Goal: Task Accomplishment & Management: Complete application form

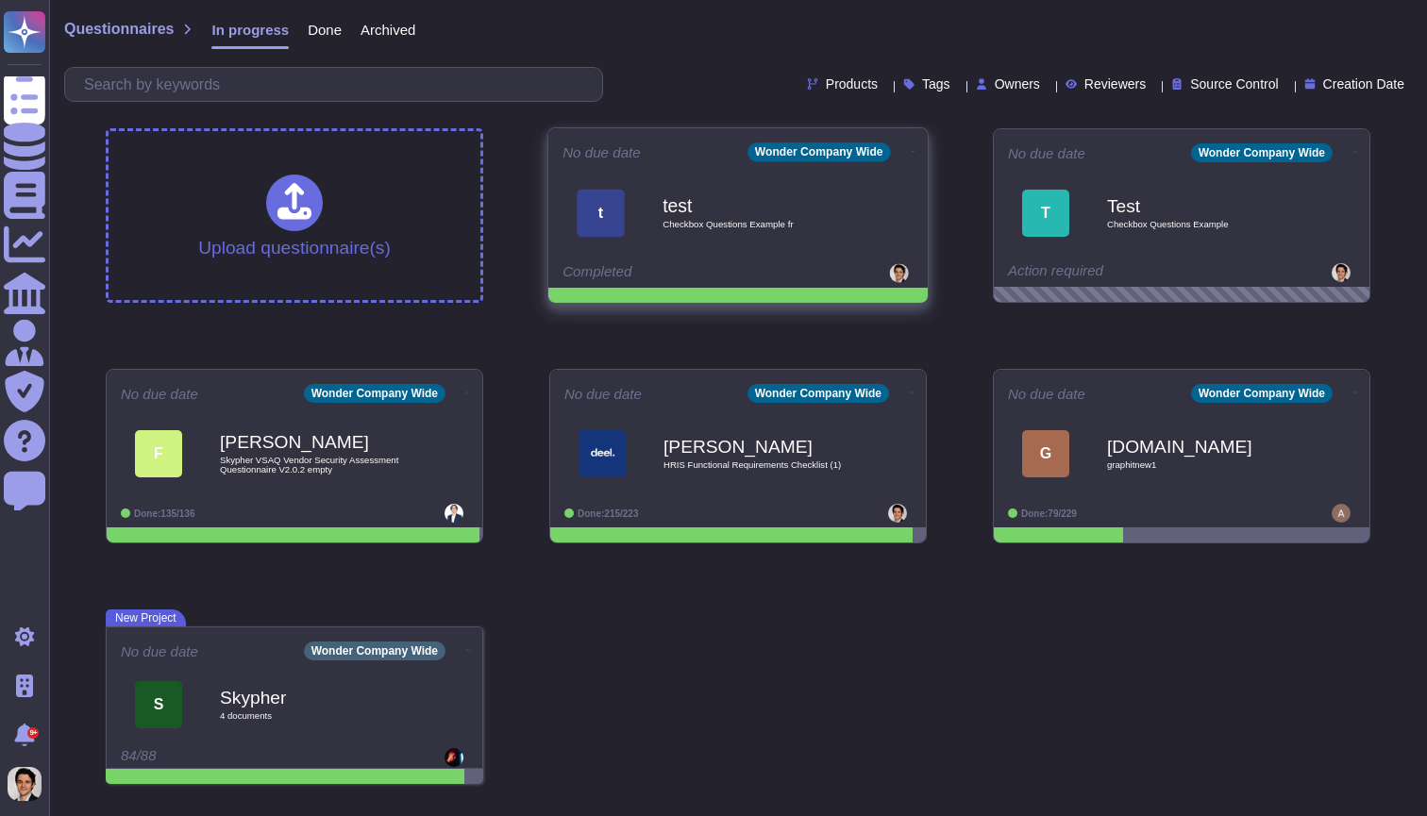
click at [911, 149] on icon at bounding box center [913, 151] width 4 height 5
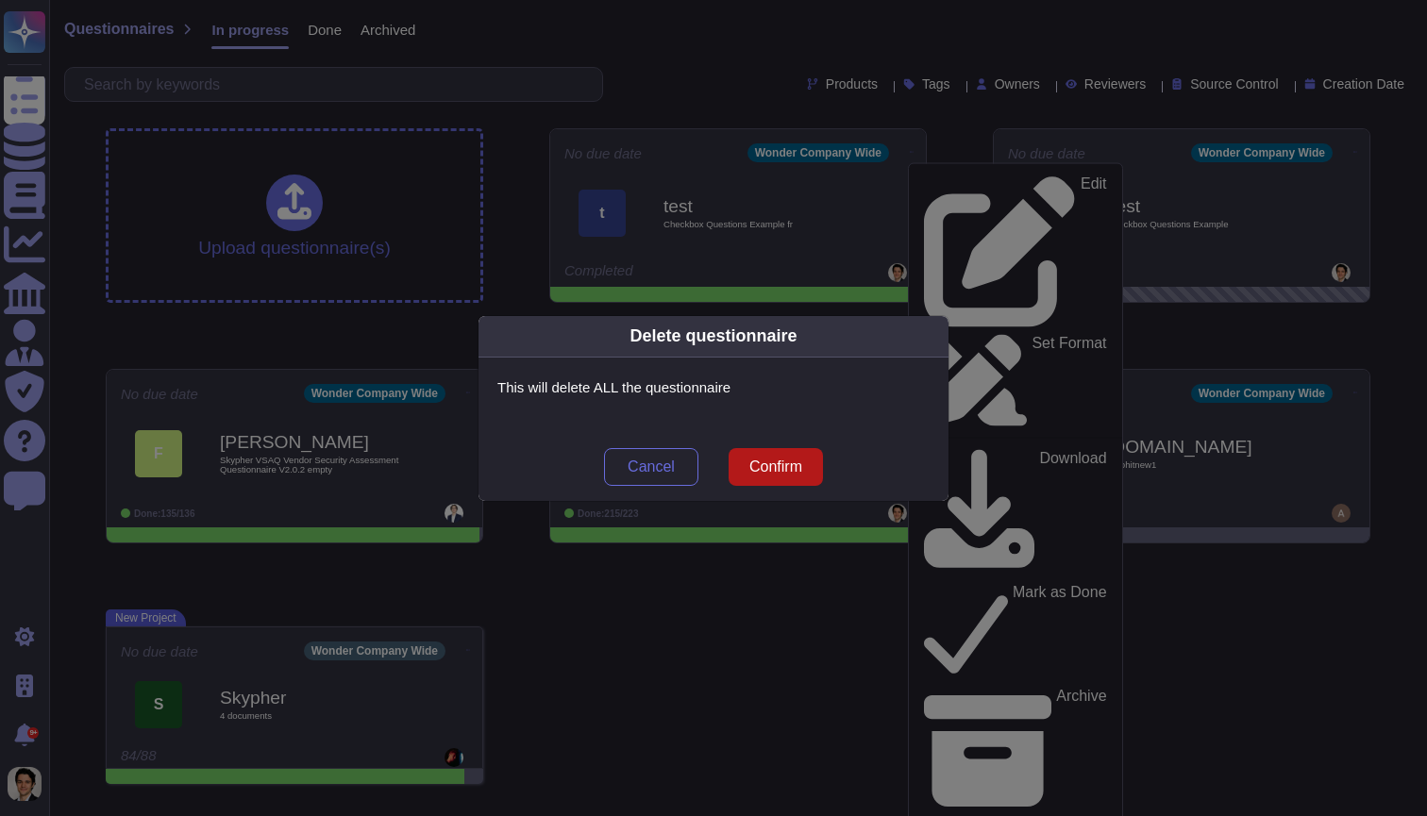
click at [779, 465] on span "Confirm" at bounding box center [775, 467] width 53 height 15
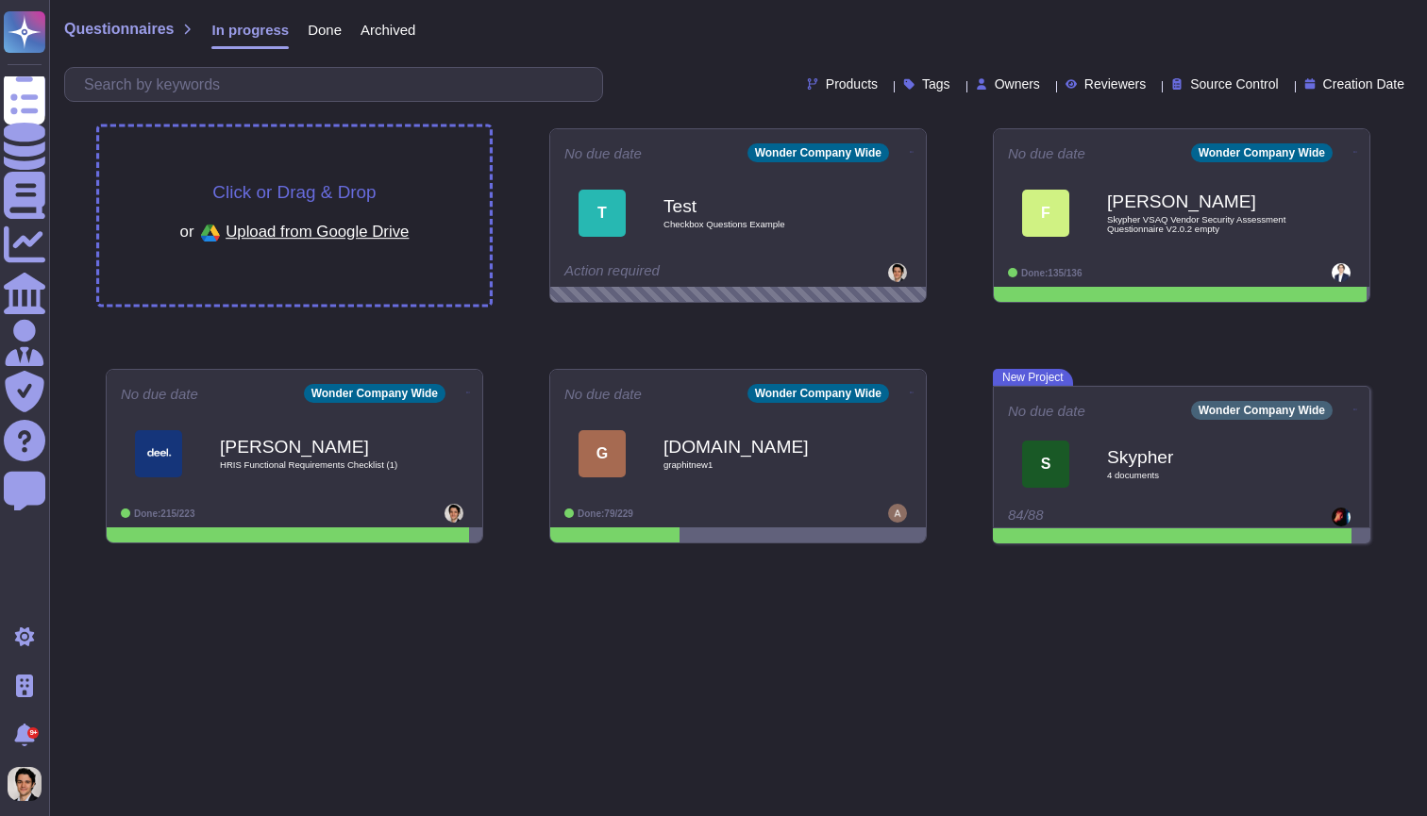
click at [339, 163] on div "Click or Drag & Drop or Upload from Google Drive" at bounding box center [294, 215] width 391 height 177
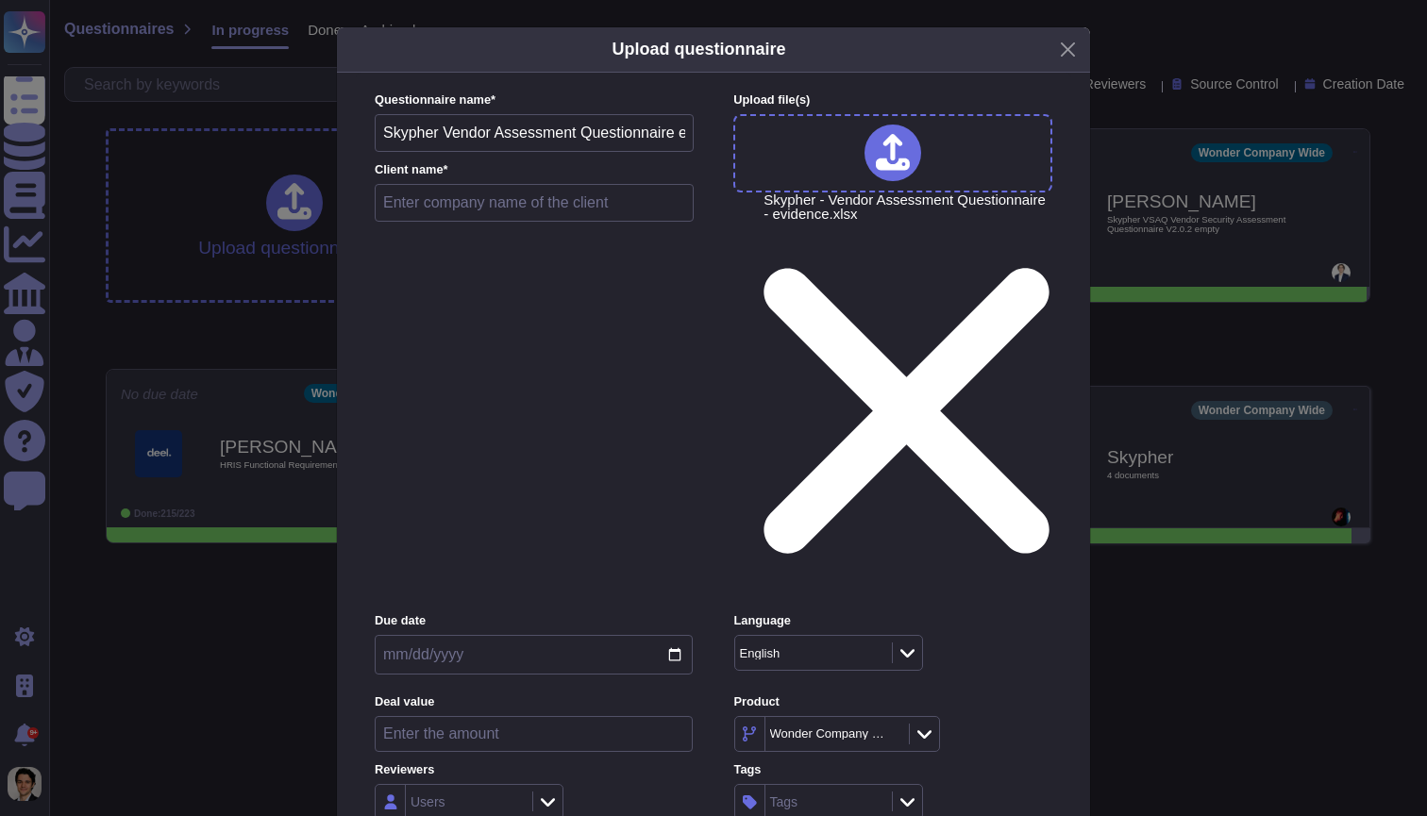
click at [486, 222] on input "text" at bounding box center [534, 203] width 319 height 38
type input "TEst"
click at [521, 626] on span "Mid (100 < 250 users)" at bounding box center [462, 618] width 138 height 17
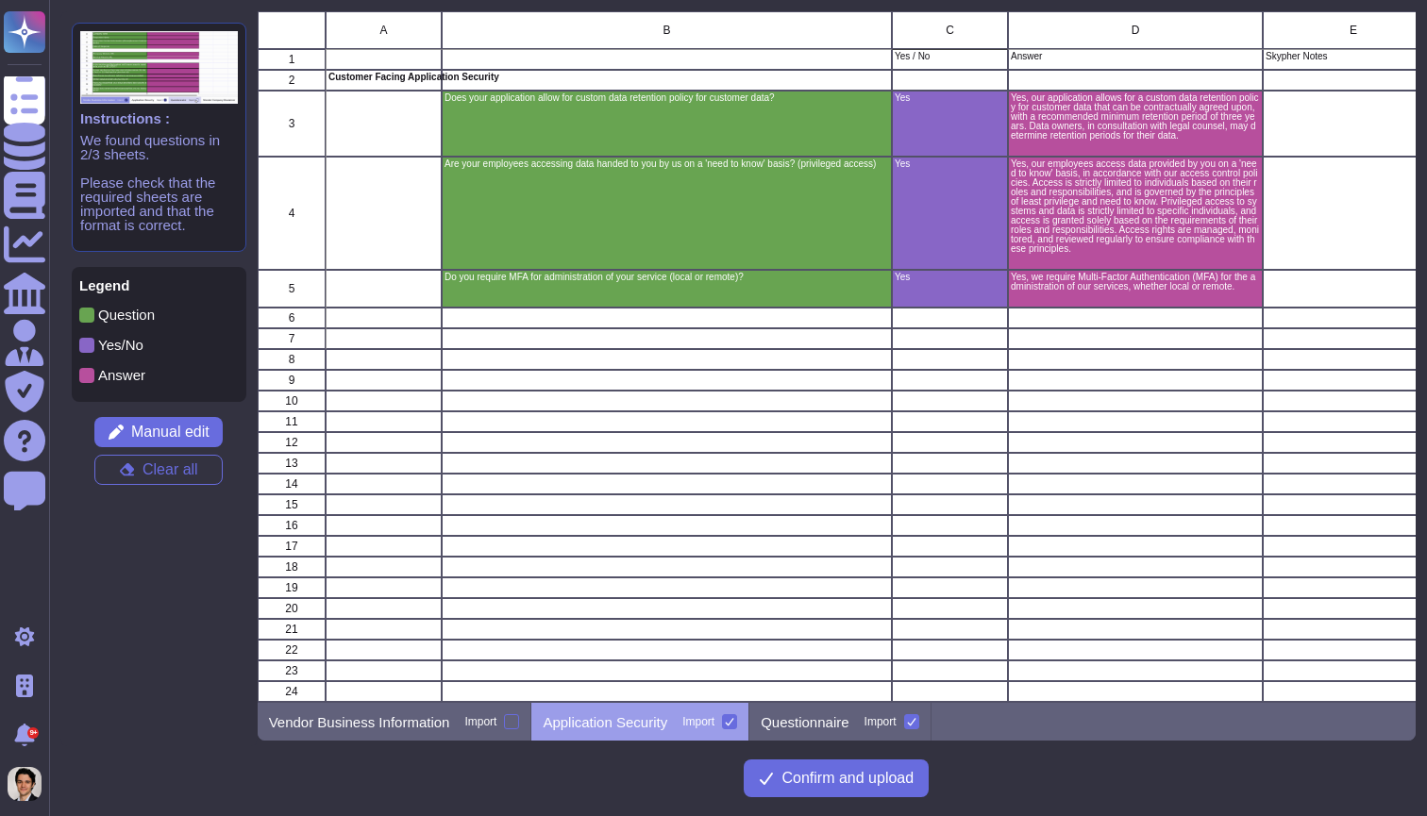
scroll to position [692, 1159]
click at [868, 736] on div "Questionnaire Import" at bounding box center [839, 722] width 181 height 38
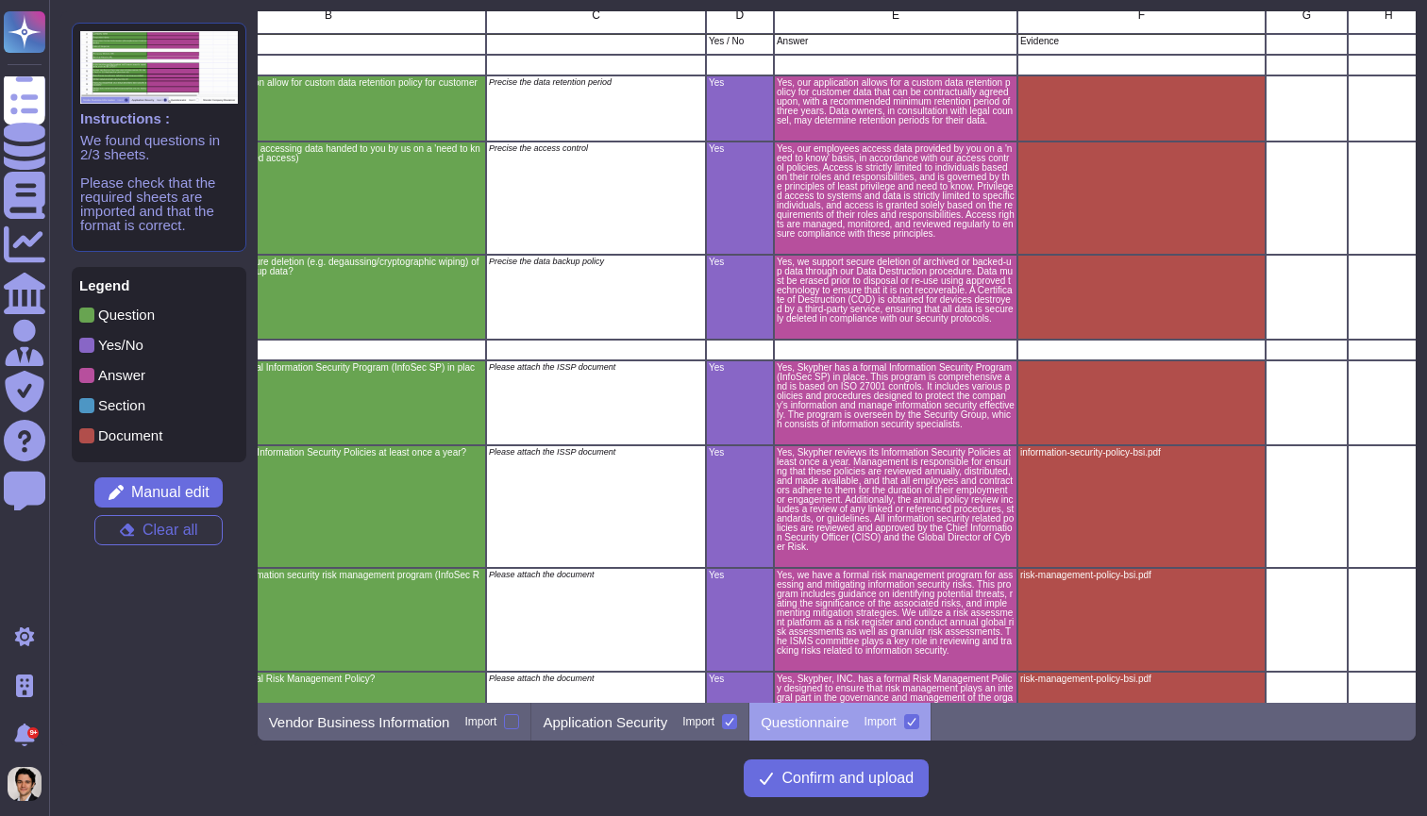
scroll to position [15, 443]
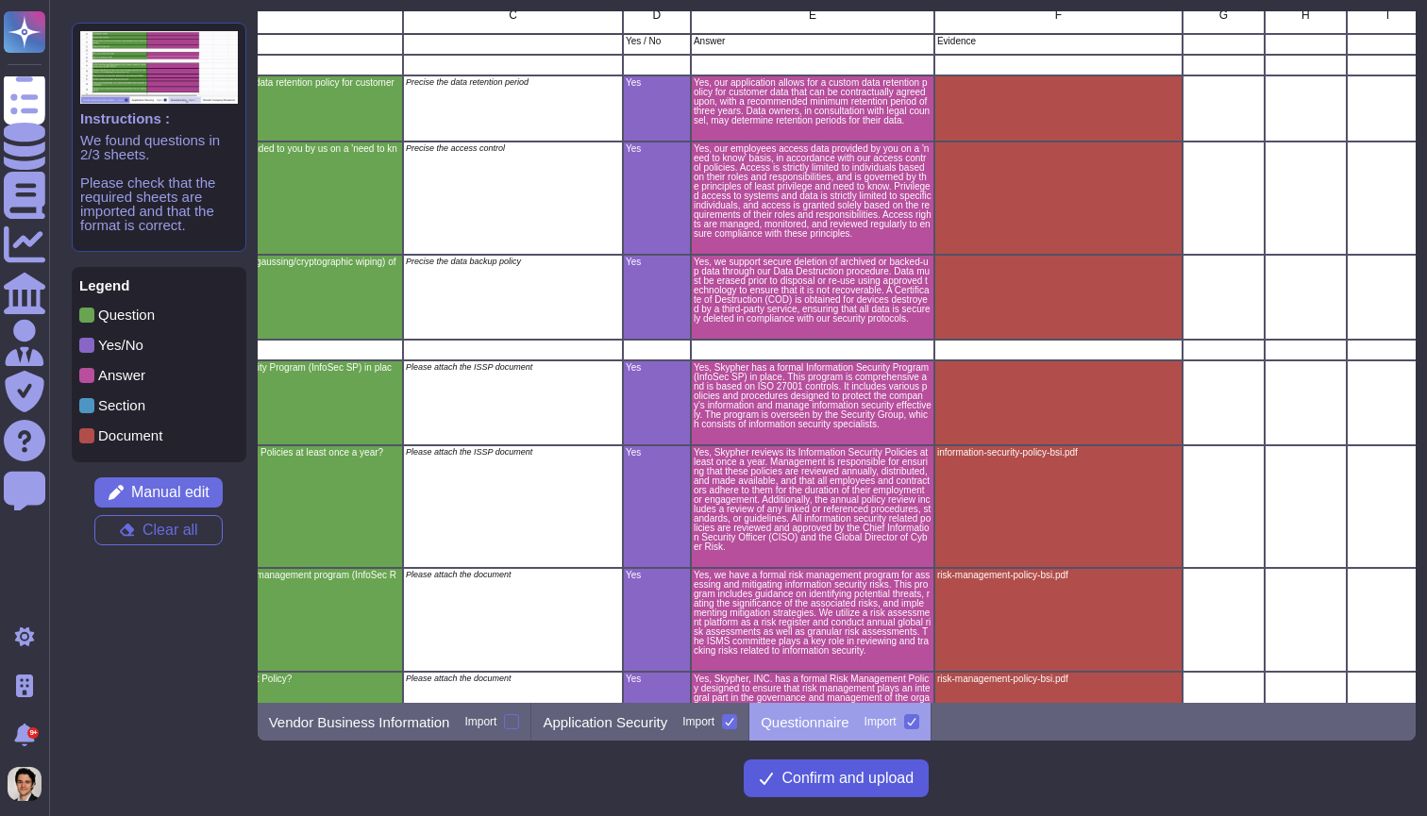
click at [843, 784] on span "Confirm and upload" at bounding box center [847, 778] width 132 height 15
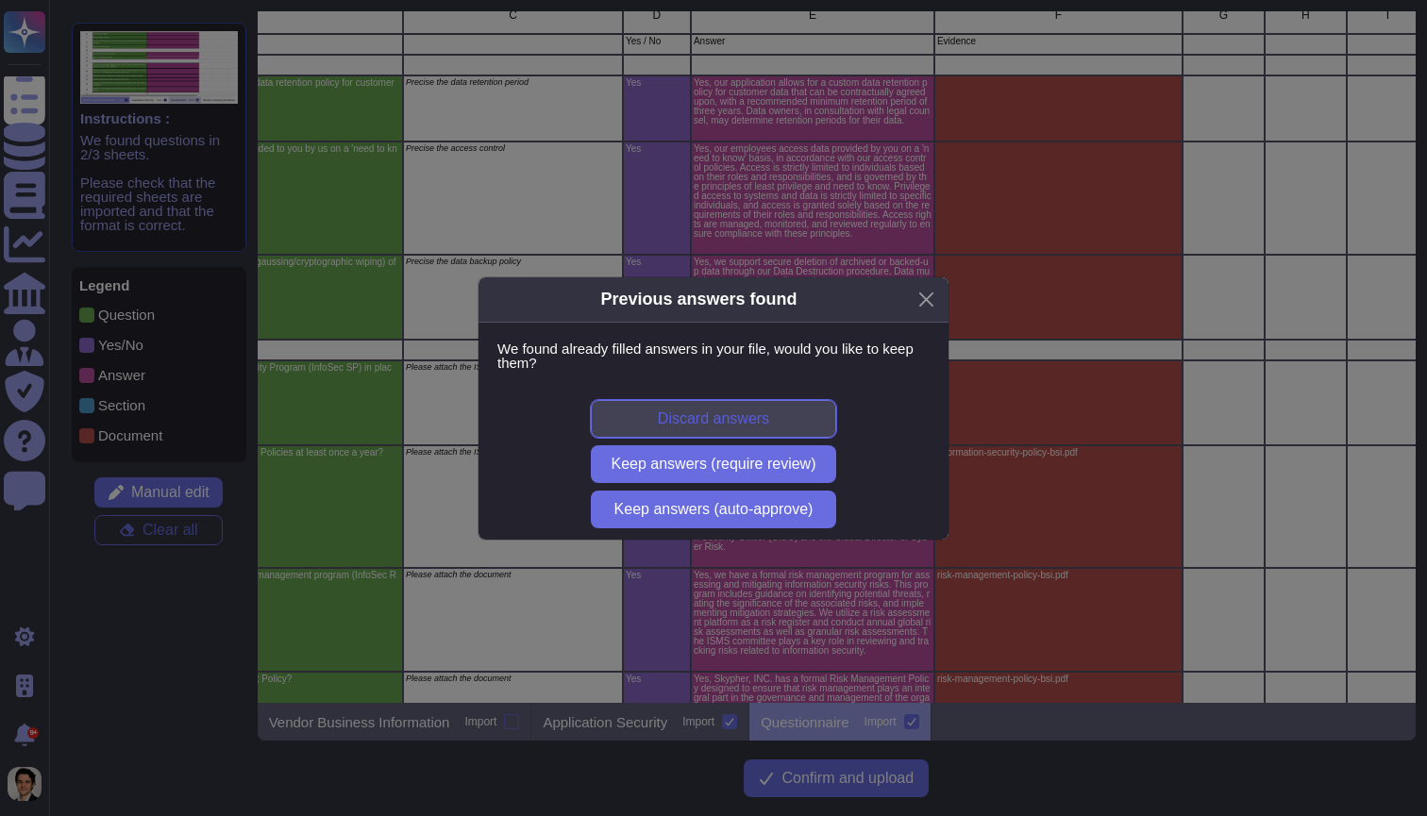
click at [763, 409] on button "Discard answers" at bounding box center [713, 419] width 245 height 38
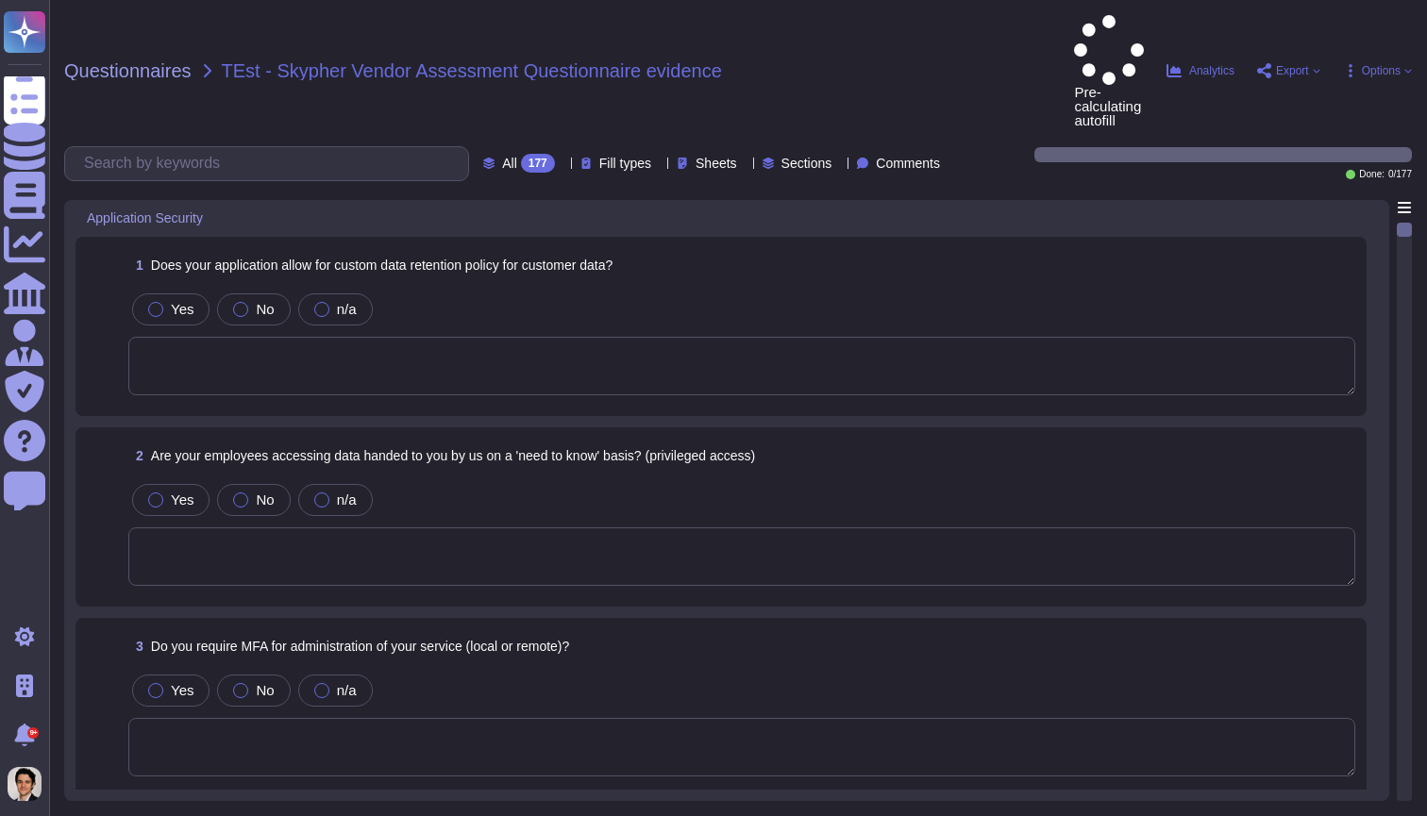
click at [748, 337] on textarea at bounding box center [741, 366] width 1227 height 59
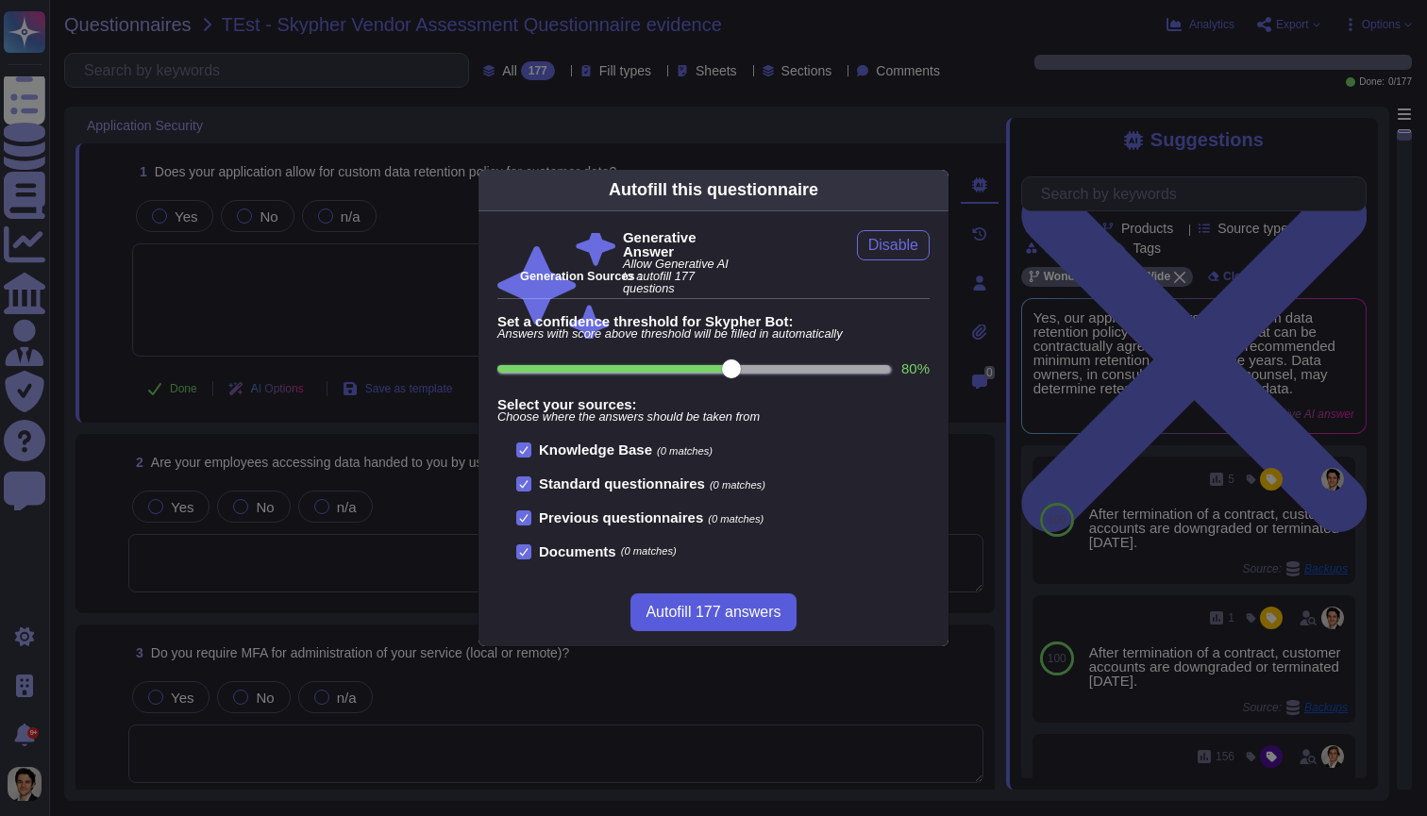
click at [746, 616] on span "Autofill 177 answers" at bounding box center [712, 612] width 135 height 15
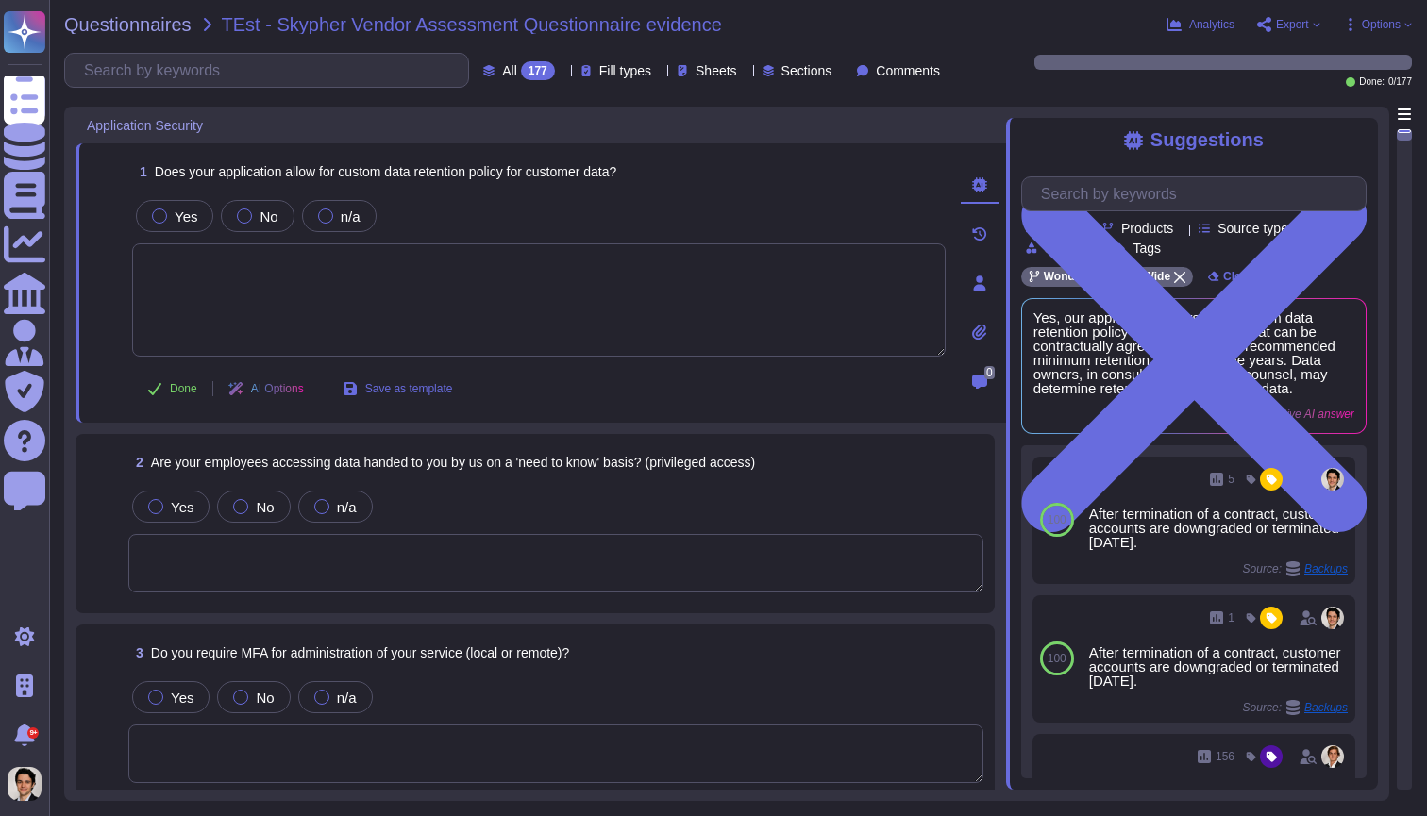
type textarea "Yes, our application allows for a custom data retention policy for customer dat…"
type textarea "Yes, our employees access data handed to us on a 'need to know' basis, followin…"
type textarea "Yes, we require Multi-Factor Authentication (MFA) for the administration of our…"
type textarea "Yes, our application allows for a custom data retention policy for customer dat…"
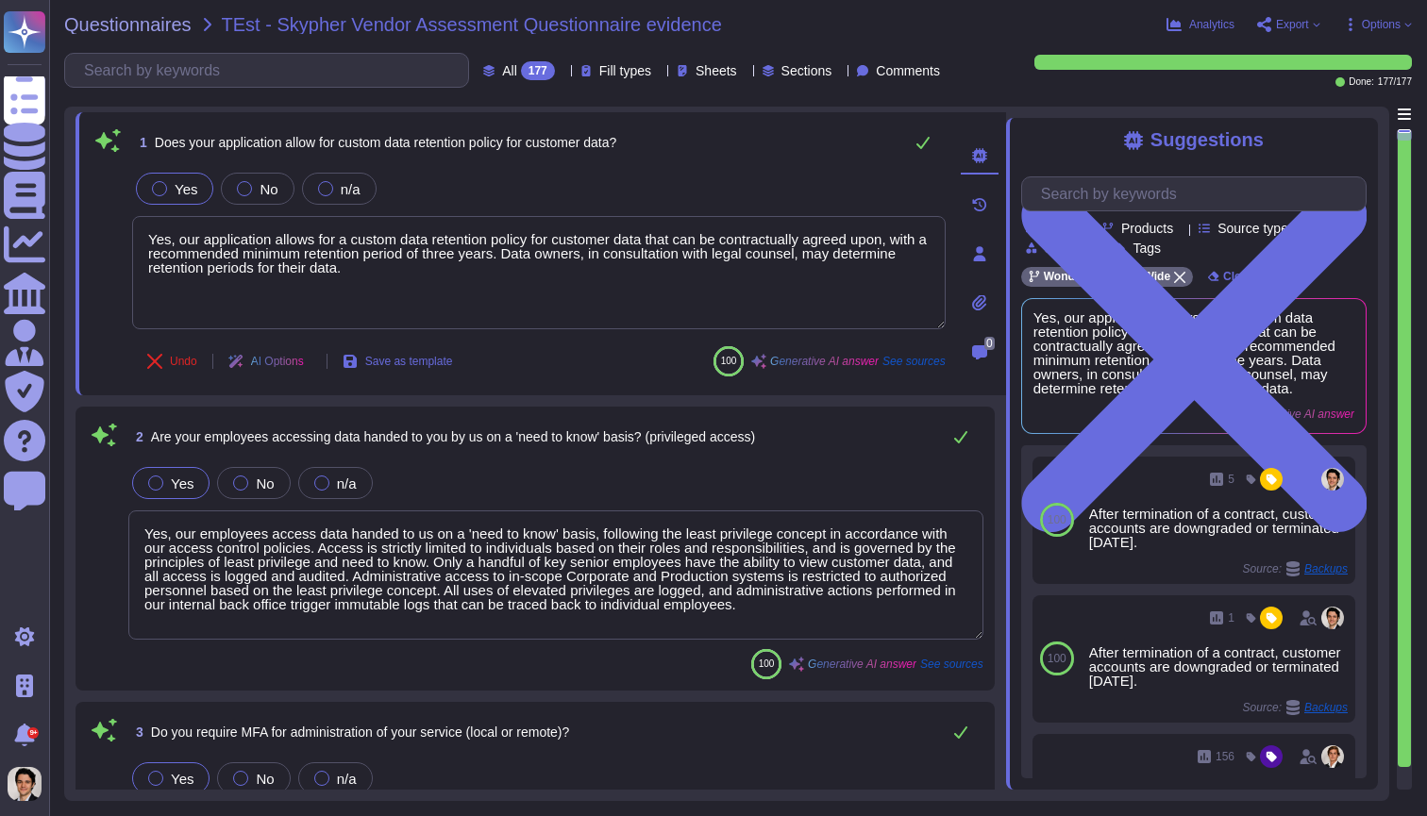
type textarea "Yes, our employees access data handed to us on a 'need to know' basis, followin…"
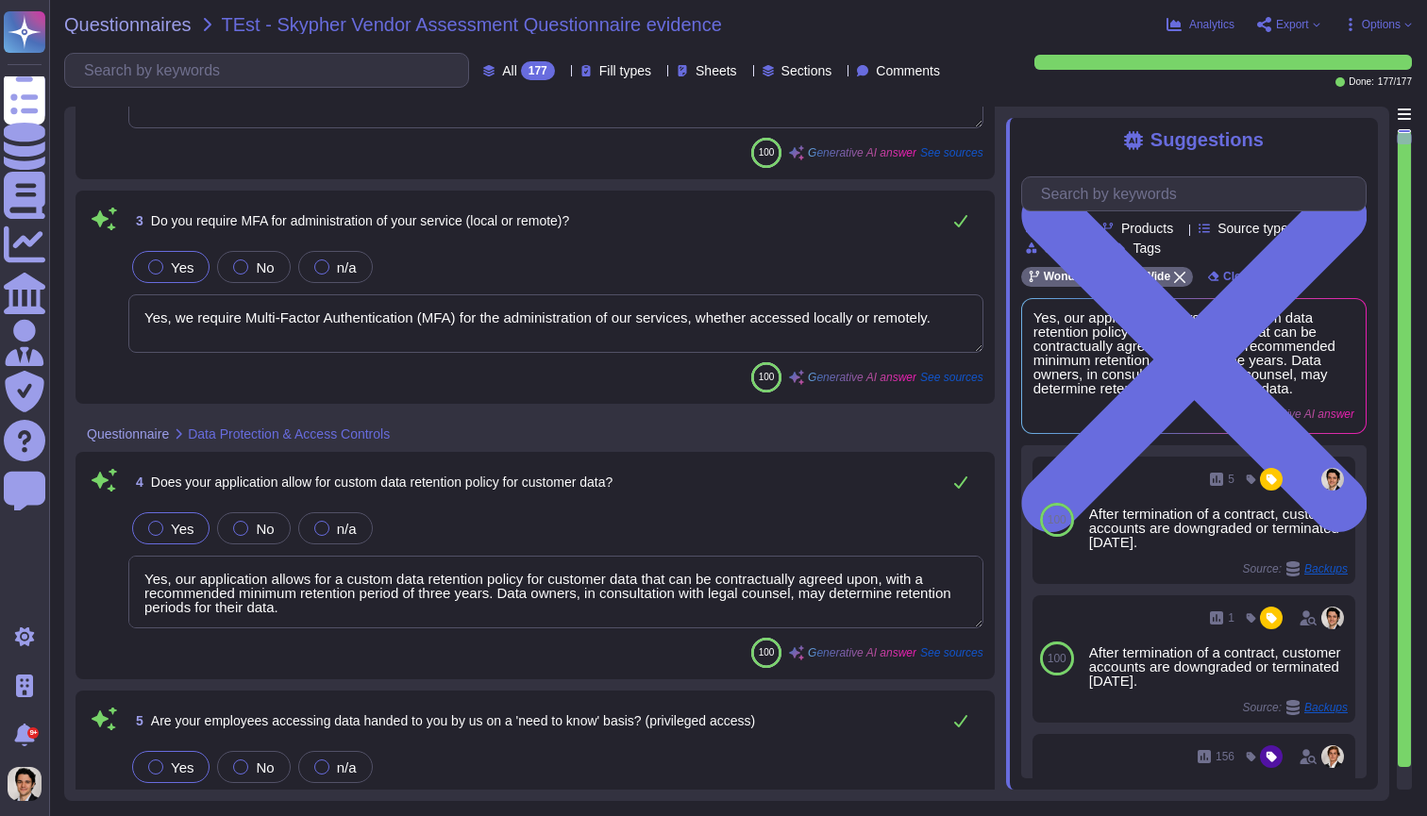
type textarea "Yes, we support secure deletion of archived or backed-up data, including method…"
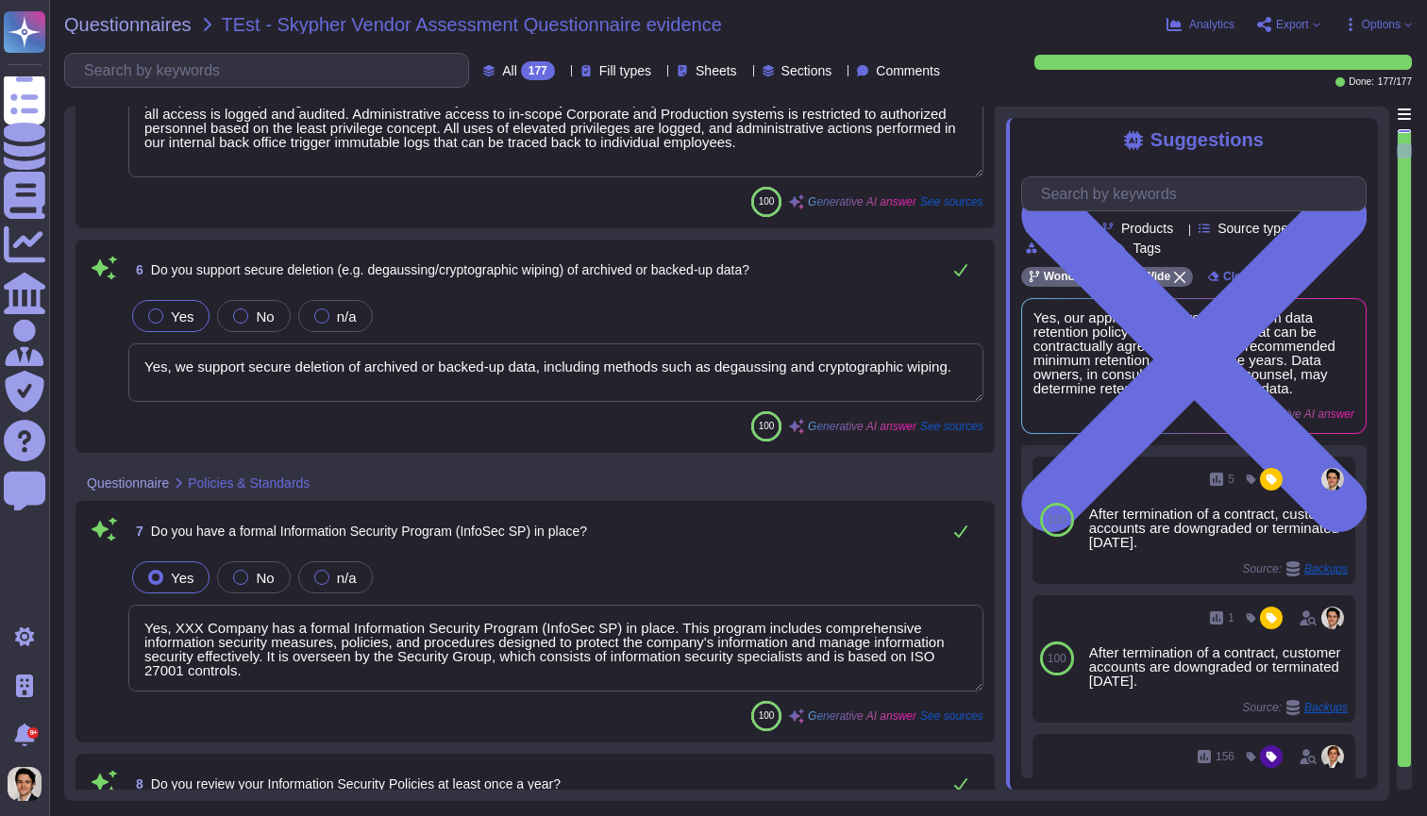
type textarea "Yes, XXX Company has a formal Information Security Program (InfoSec SP) in plac…"
type textarea "Yes, we review our Information Security Policies at least once a year. The ISMS…"
type textarea "Yes, we have an Information security risk management program (InfoSec RMP)."
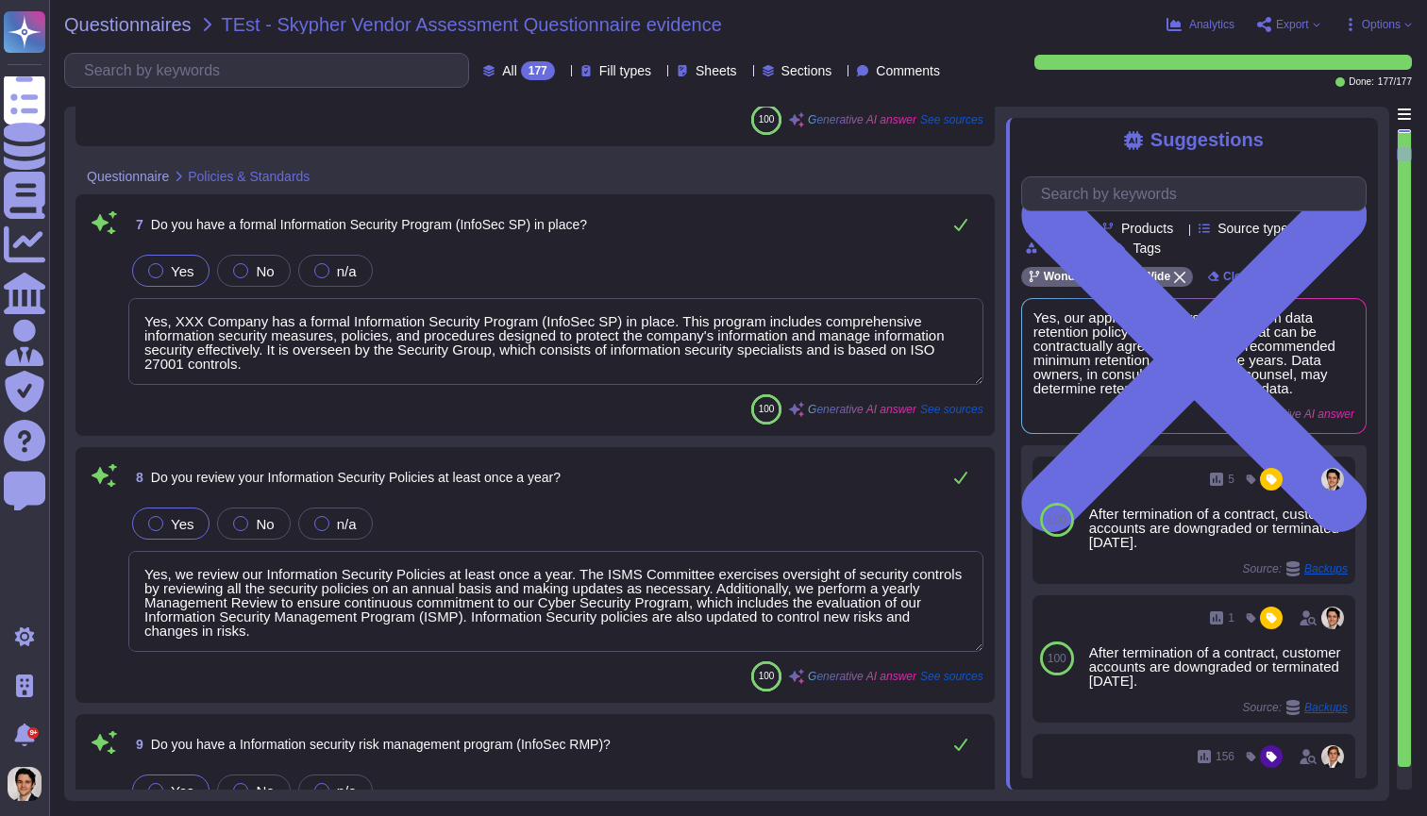
type textarea "Yes, we have a formal Risk Management Policy in place. This policy is designed …"
type textarea "No, XXX Company does not have a policy that defines conditions under which secu…"
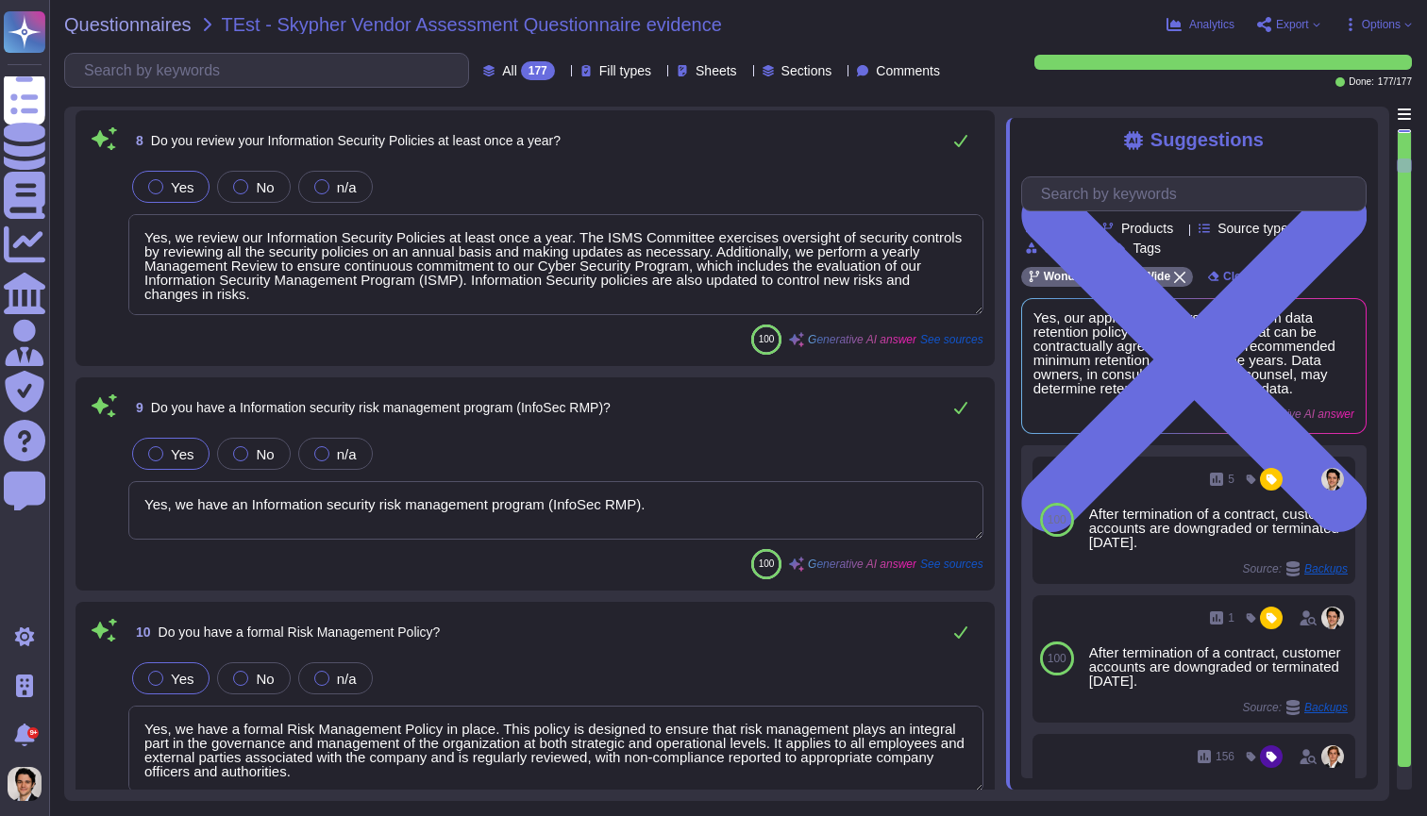
type textarea "Our Access Control Policy is designed to ensure that staff access rights are gr…"
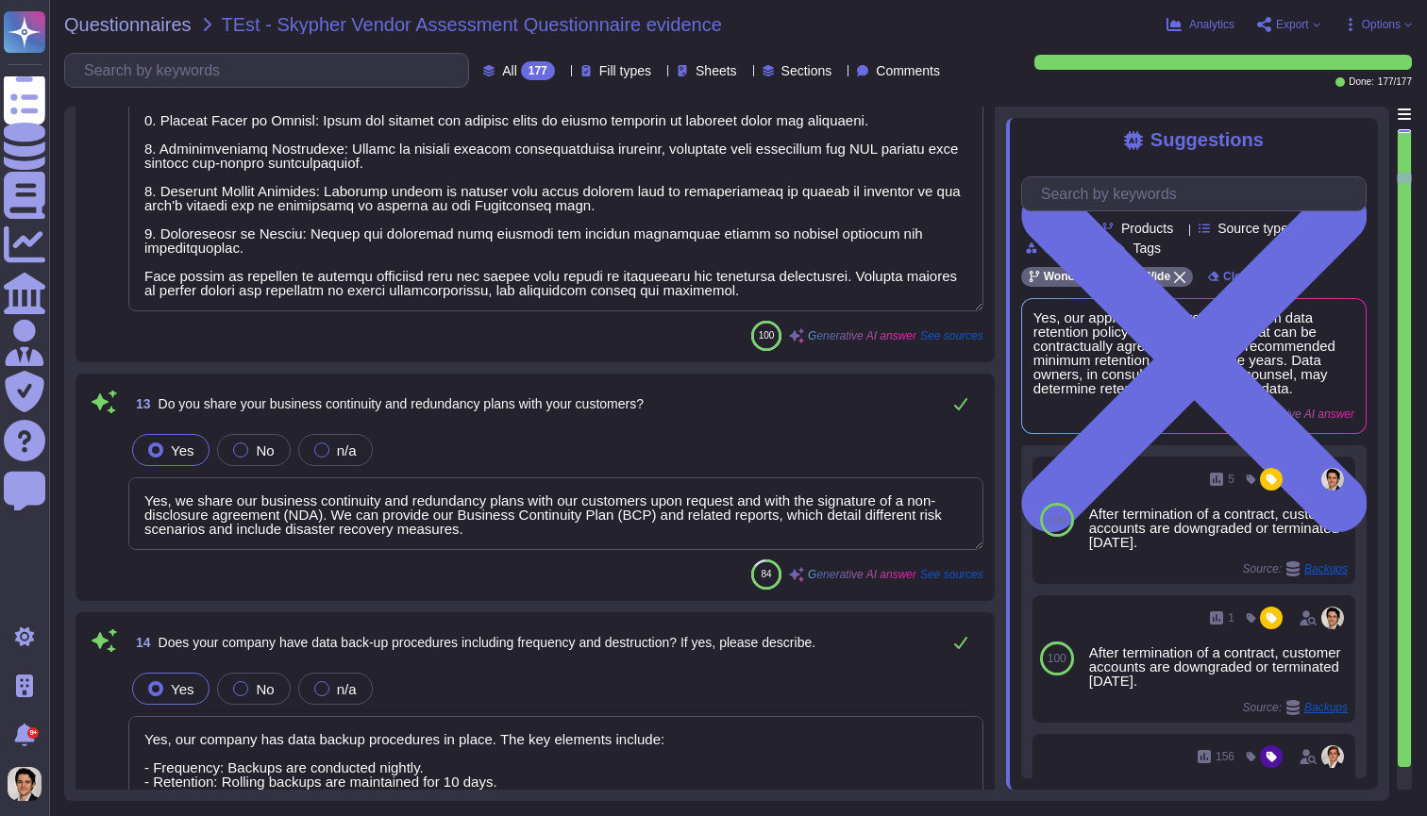
type textarea "Yes, we share our business continuity and redundancy plans with our customers u…"
type textarea "Yes, our company has data backup procedures in place. The key elements include:…"
type textarea "Yes, there is a documented change management process in place that ensures chan…"
type textarea "Yes, XXX Company has a dedicated information security team. The team is compose…"
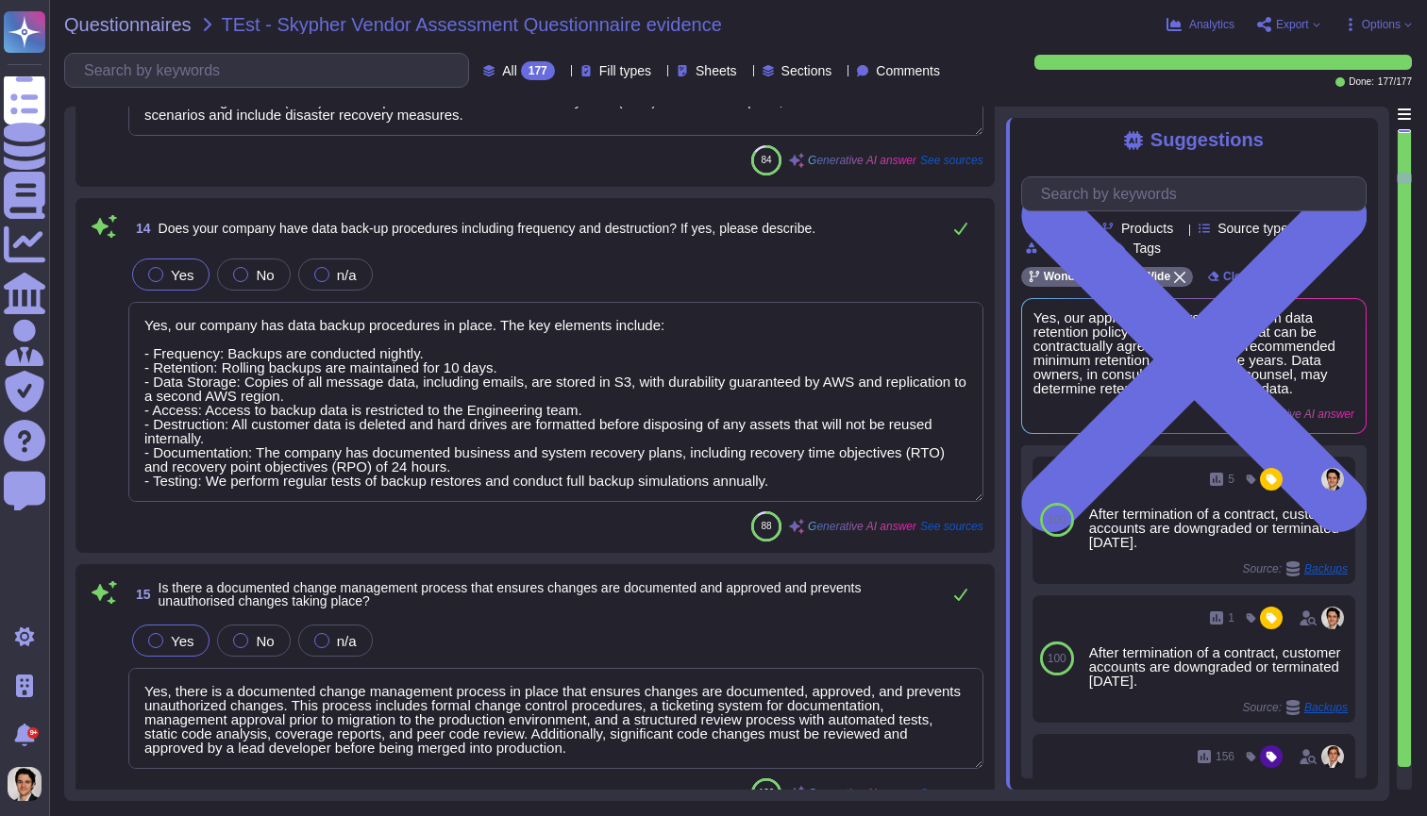
type textarea "Yes, our information security and privacy policies align with industry standard…"
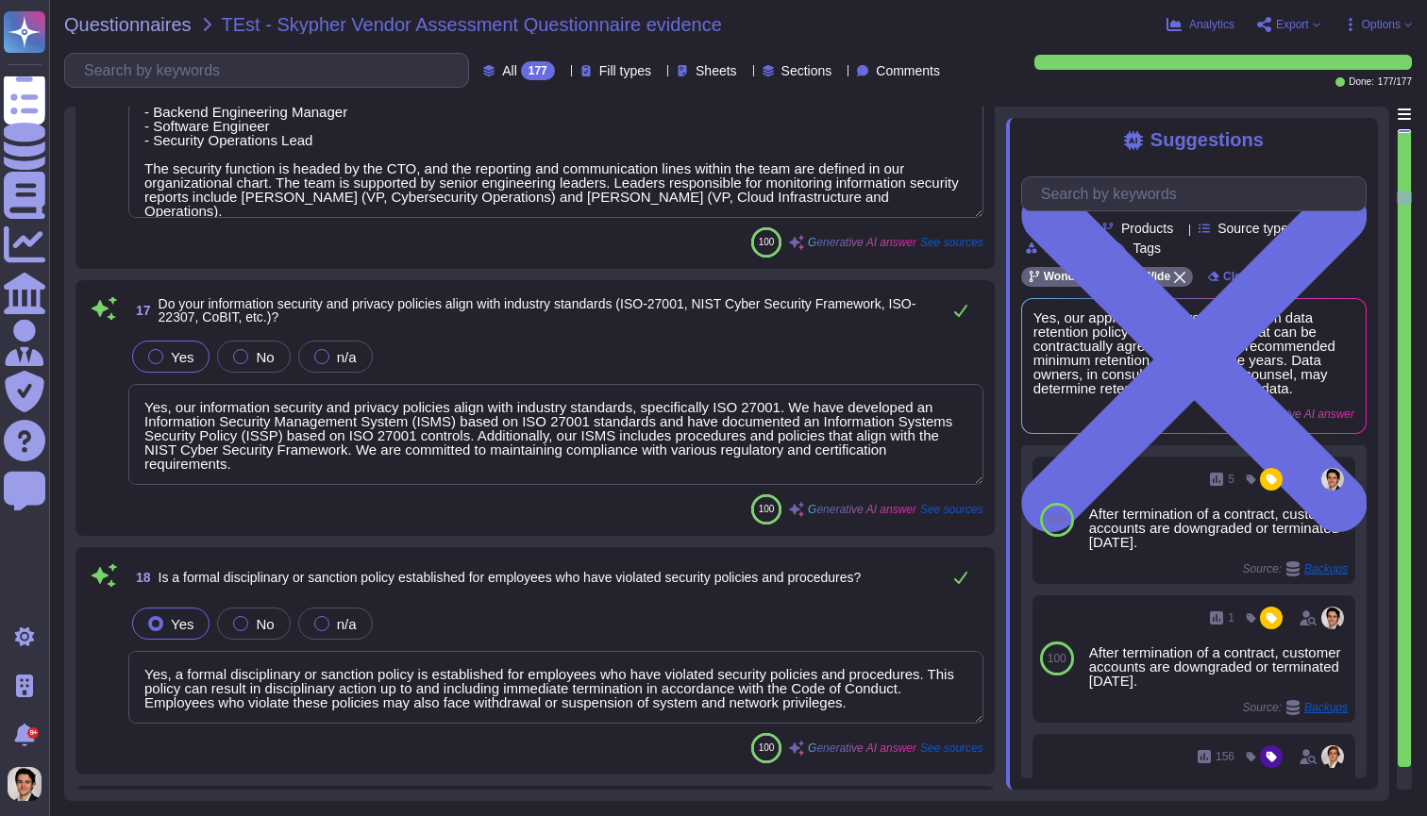
type textarea "Yes, a formal disciplinary or sanction policy is established for employees who …"
type textarea "Yes, all employment candidates, contractors, and involved third parties are sub…"
type textarea "Yes, all personnel are required to sign confidentiality agreements to protect c…"
type textarea "Yes, documented procedures are followed to govern change in employment and/or t…"
type textarea "Yes, we perform network security testing annually. This includes penetration te…"
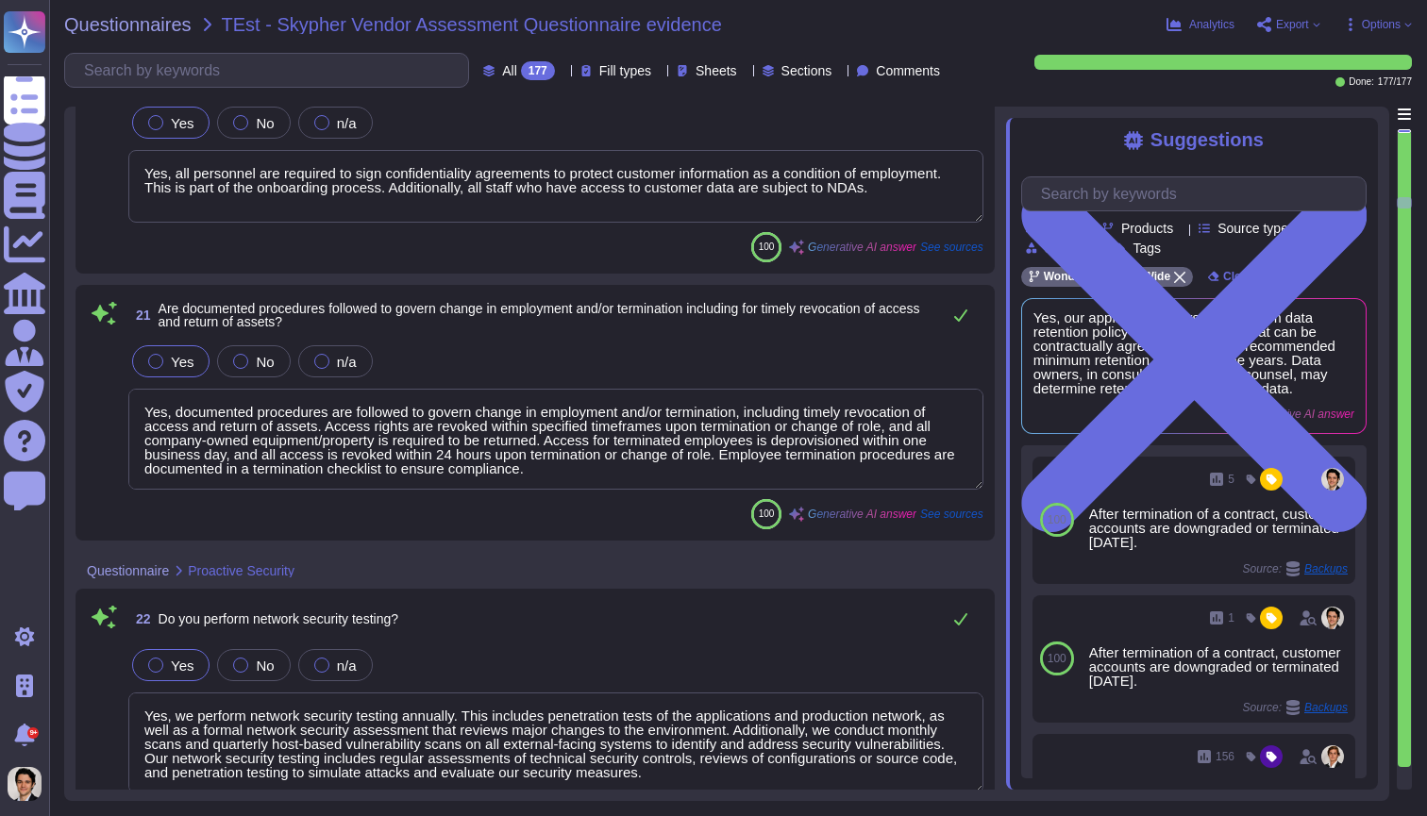
type textarea "Yes, we perform application security testing, which includes assessments that c…"
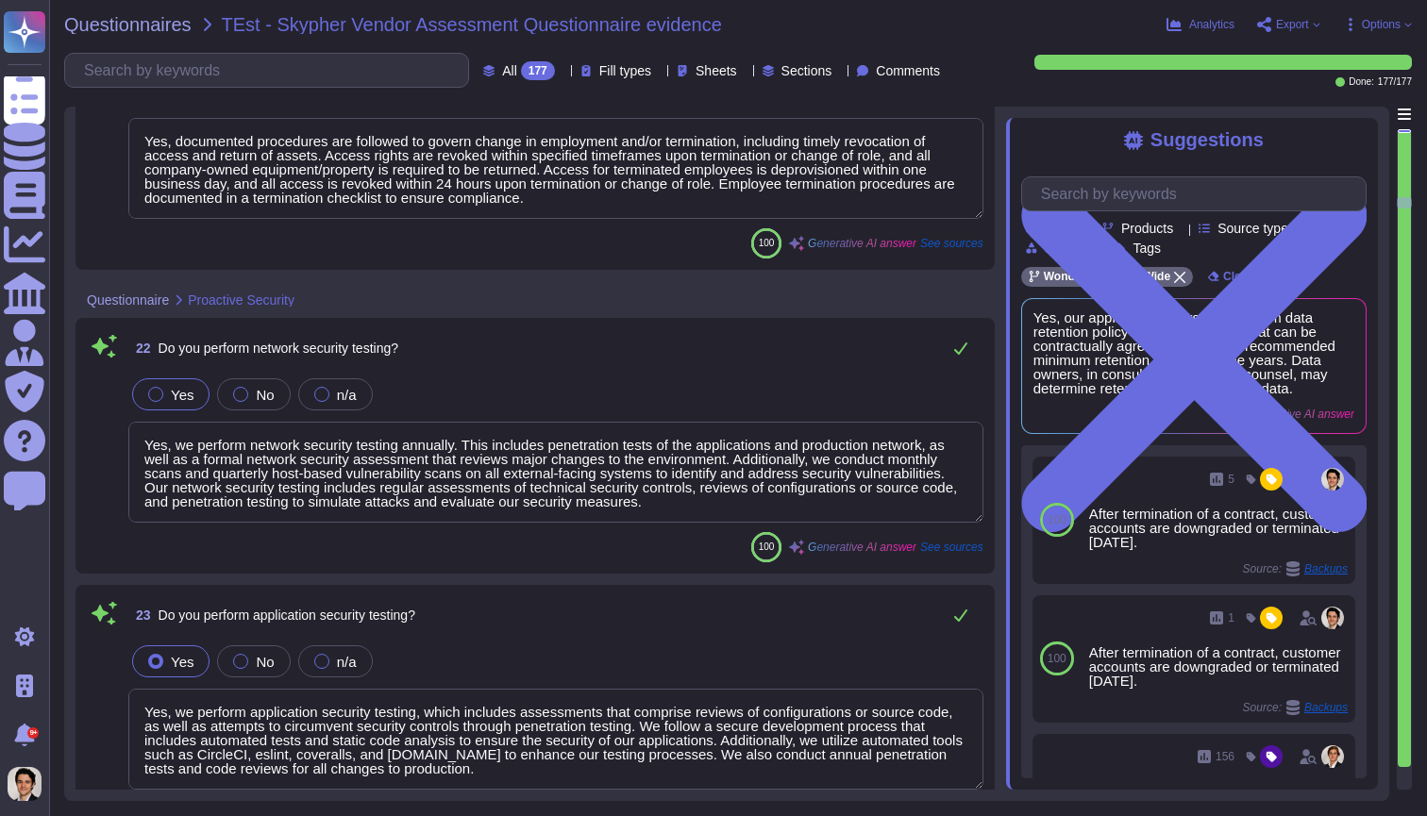
type textarea "Yes, we have an established bug bounty program that is managed by the Engineeri…"
type textarea "Yes, all endpoint laptops that connect directly to production networks are cent…"
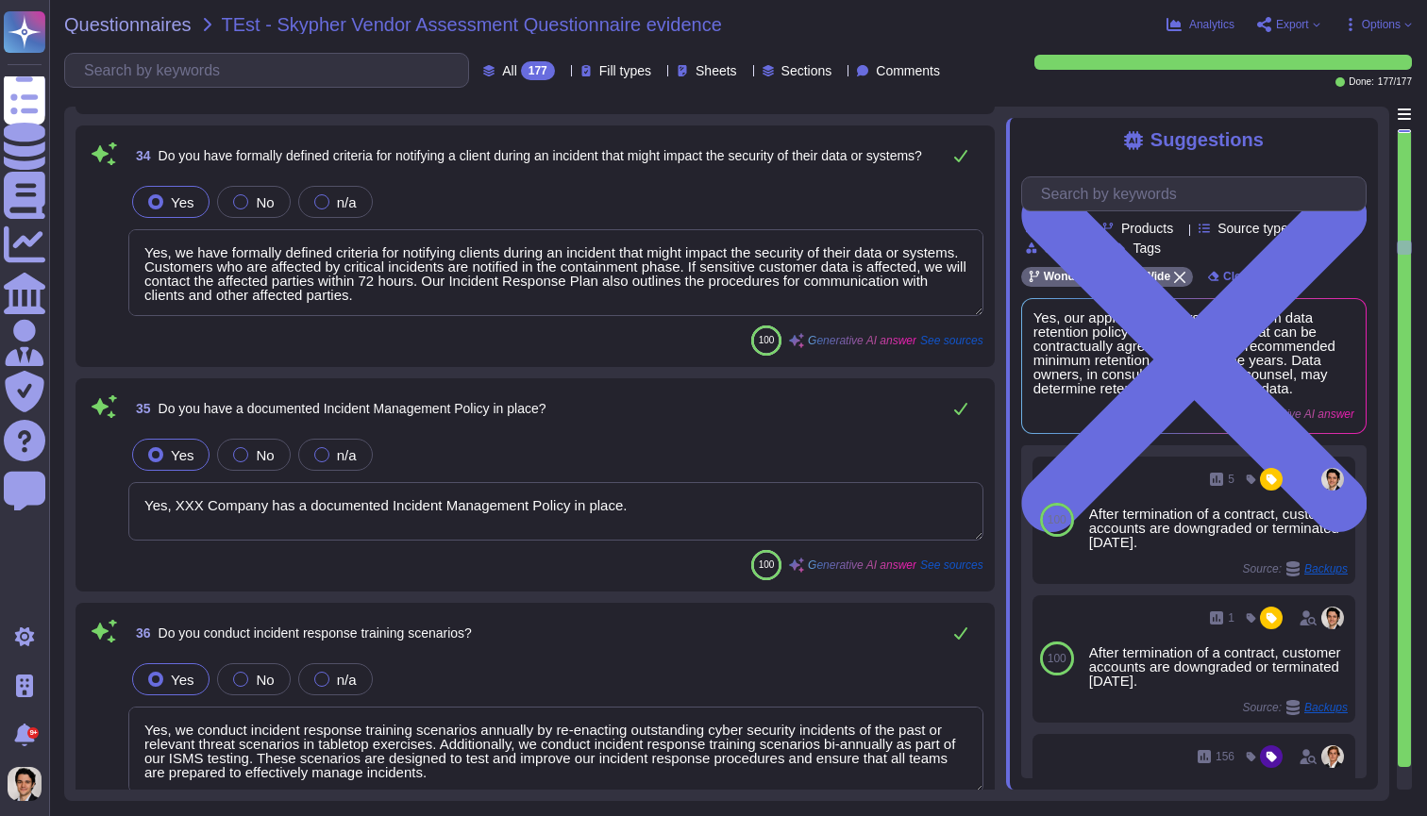
type textarea "Yes, XXX Company has a formalized Security Incident Response Program. This prog…"
type textarea "Yes, we have formally defined criteria for notifying clients during an incident…"
type textarea "Yes, XXX Company has a documented Incident Management Policy in place."
type textarea "Yes, we conduct incident response training scenarios annually by re-enacting ou…"
type textarea "Yes, XXX Company has a documented Business Continuity and Disaster Recovery (BC…"
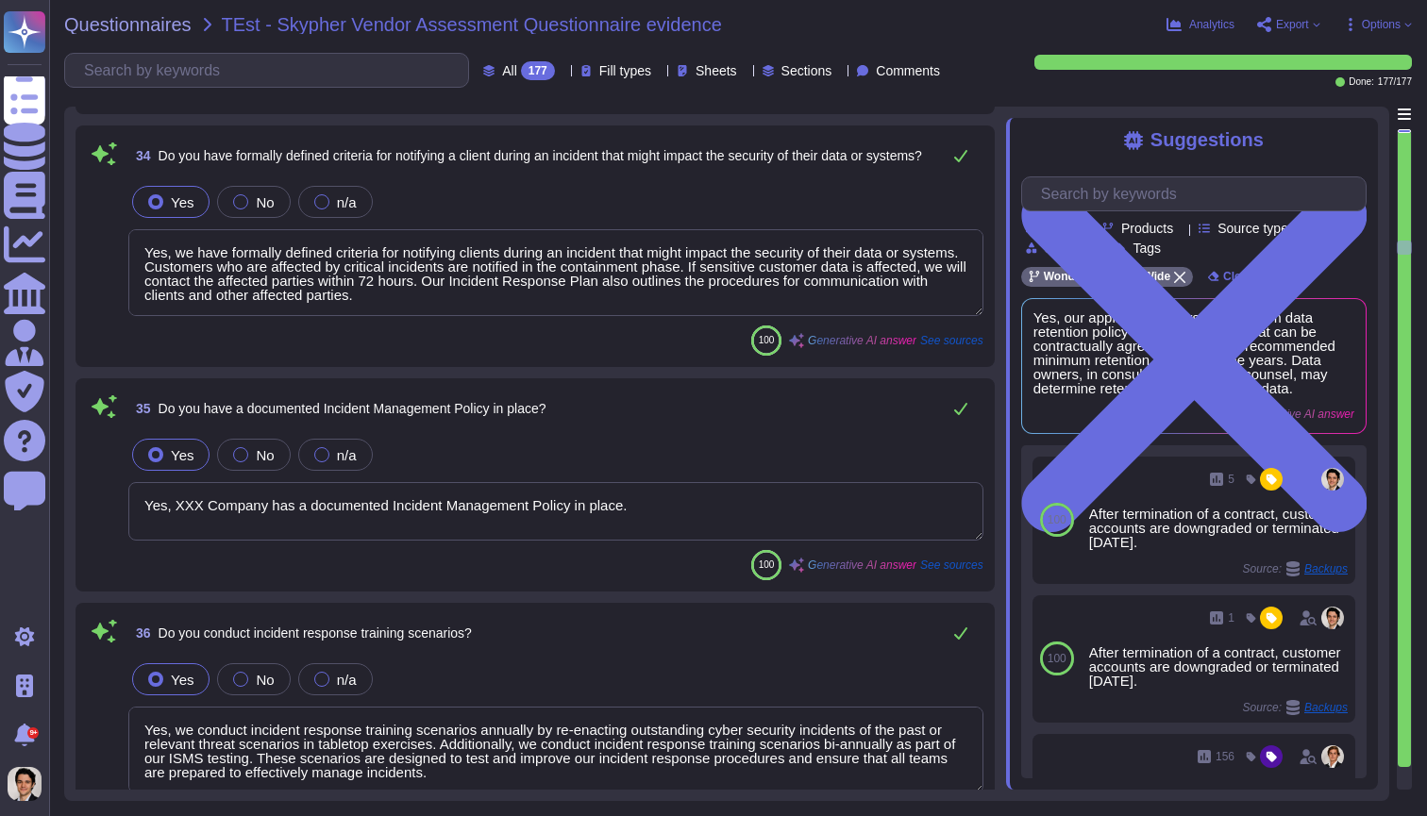
scroll to position [8778, 0]
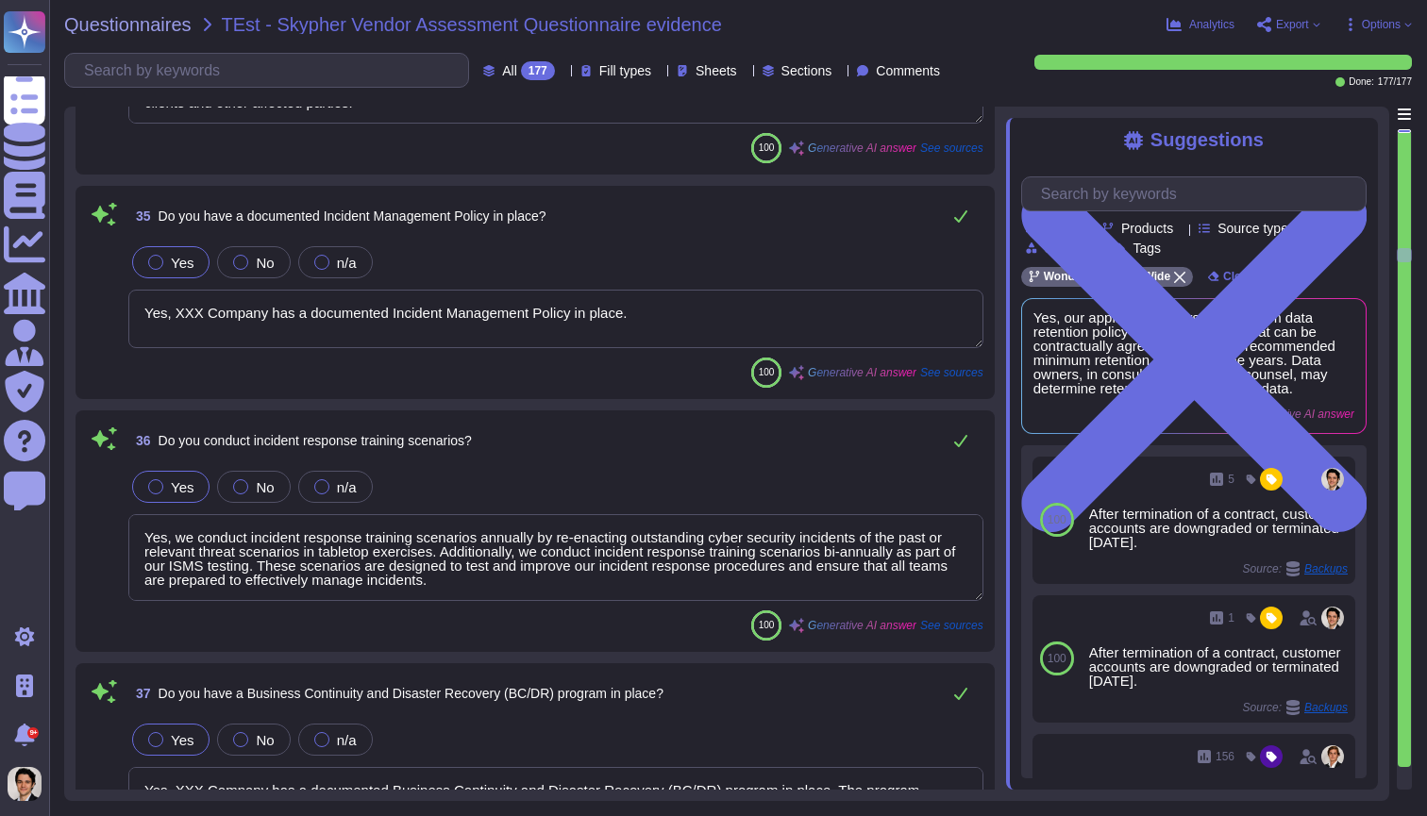
type textarea "Yes, all code artifacts are run through automated validation of production-read…"
type textarea "Yes, a staging/pre-production system is used to validate build artifacts before…"
click at [1279, 27] on span "Export" at bounding box center [1292, 24] width 33 height 11
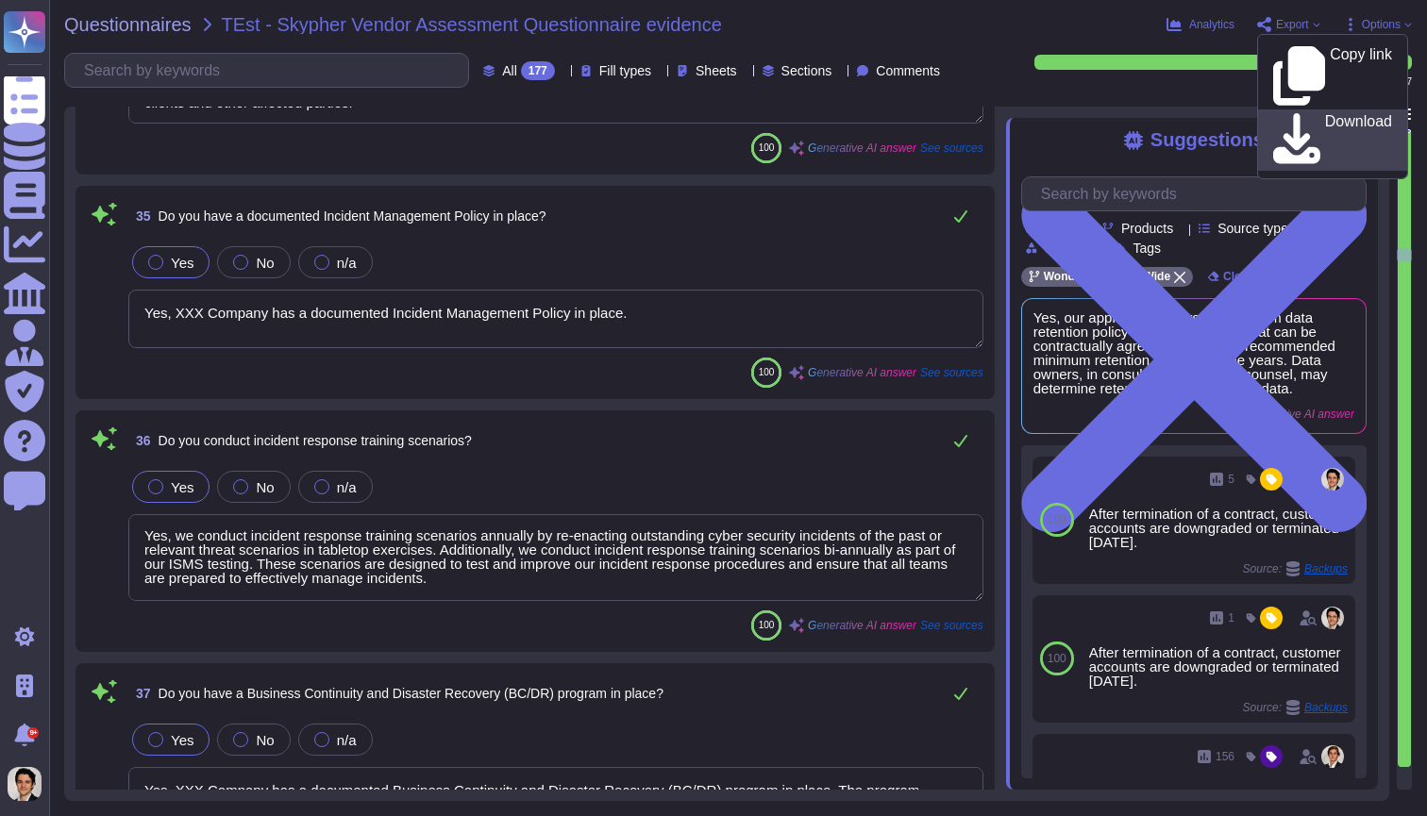
click at [1325, 114] on p "Download" at bounding box center [1358, 140] width 67 height 53
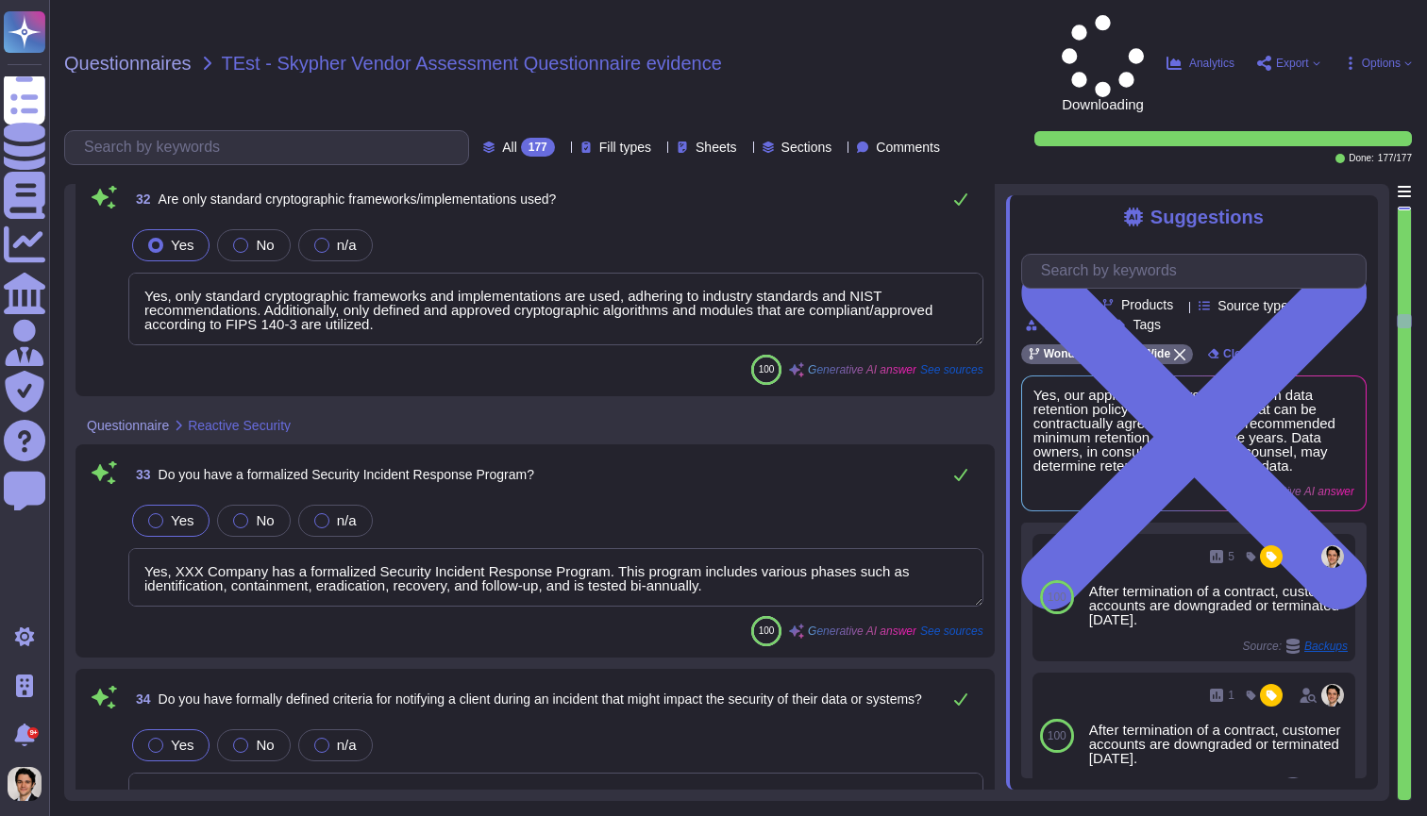
scroll to position [8090, 0]
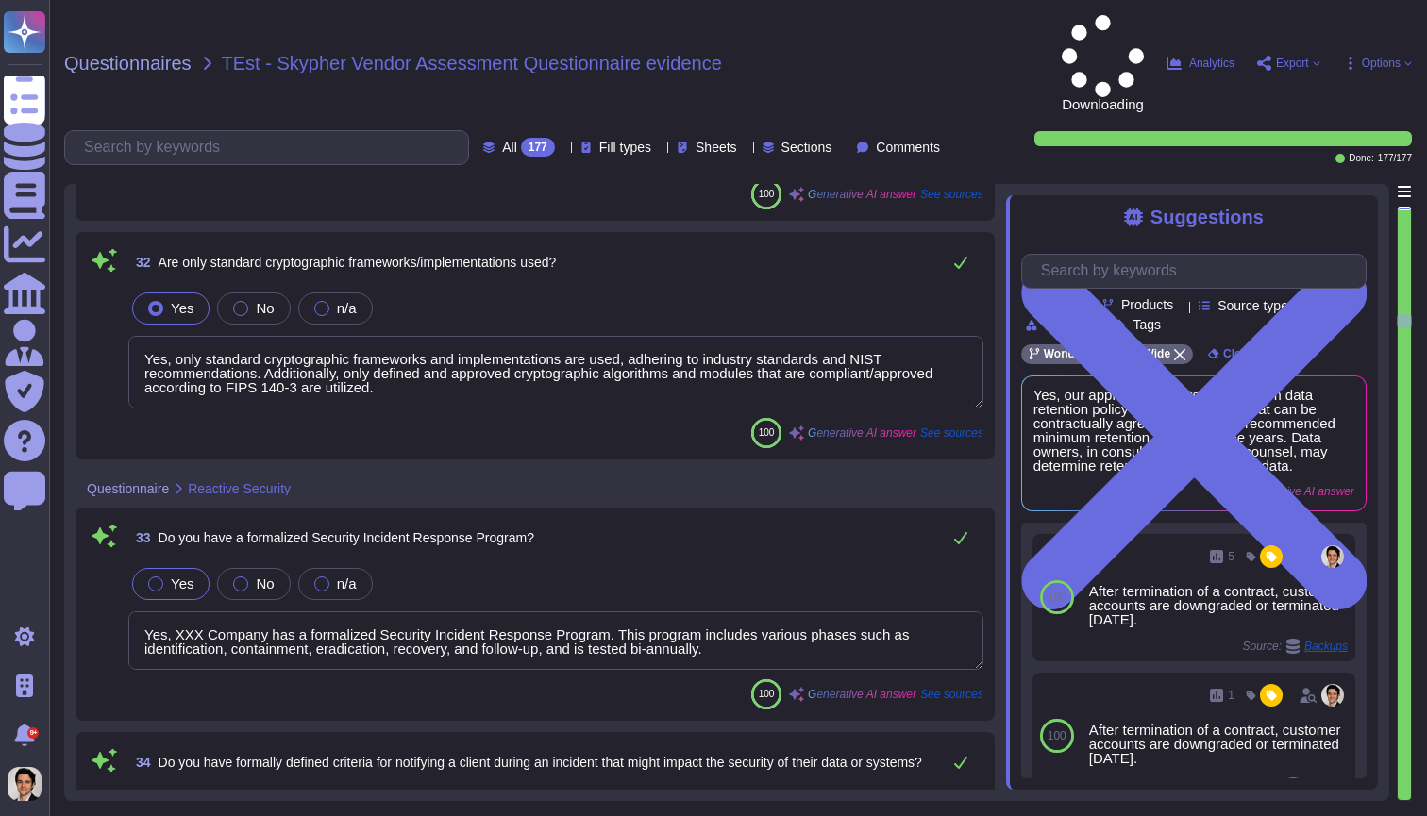
type textarea "Yes, we support and maintain development, test, staging, and production environ…"
type textarea "Yes, all network traffic over public networks to the production infrastructure …"
type textarea "Yes, only standard cryptographic frameworks and implementations are used, adher…"
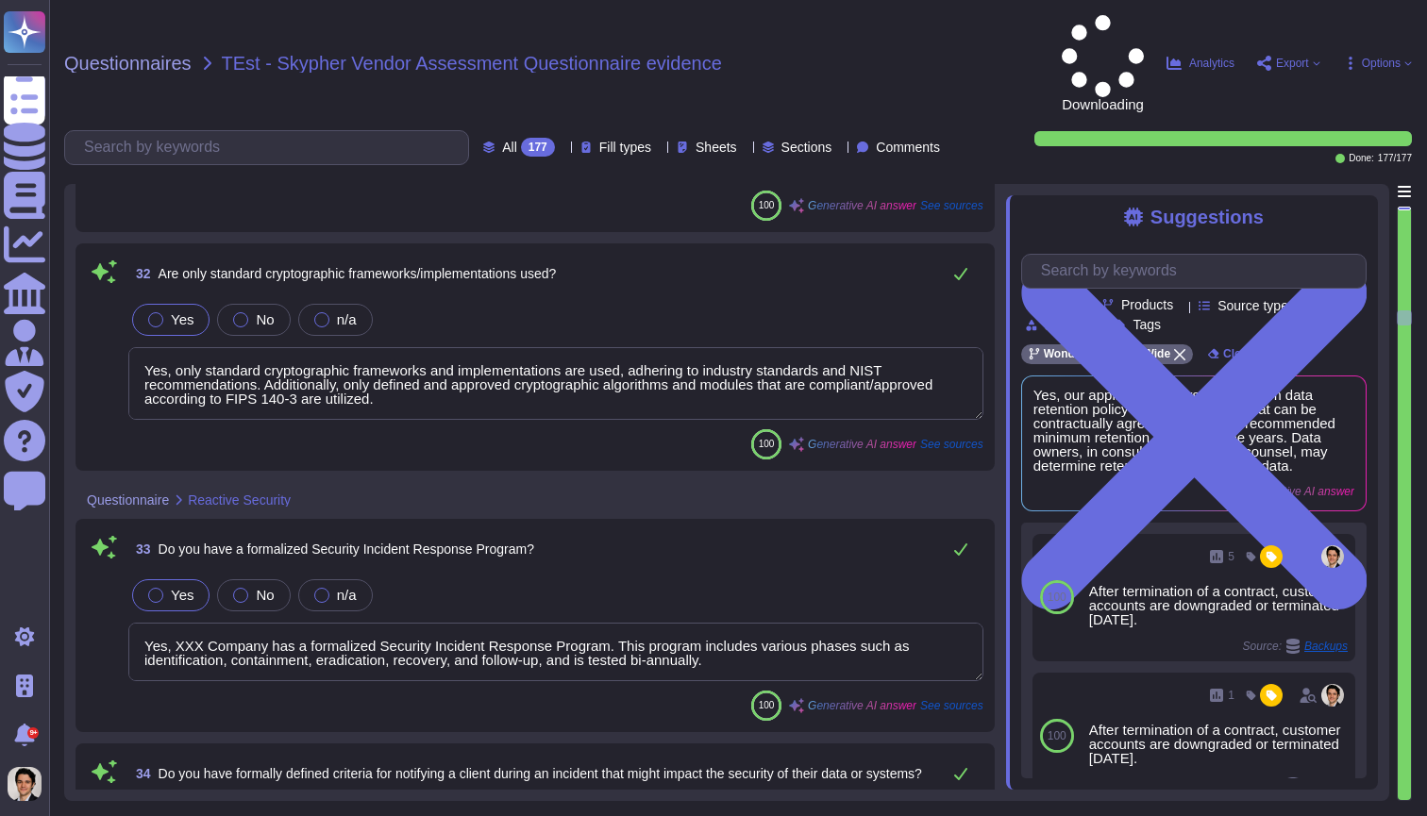
type textarea "Yes, the production network is segmented into different zones based on security…"
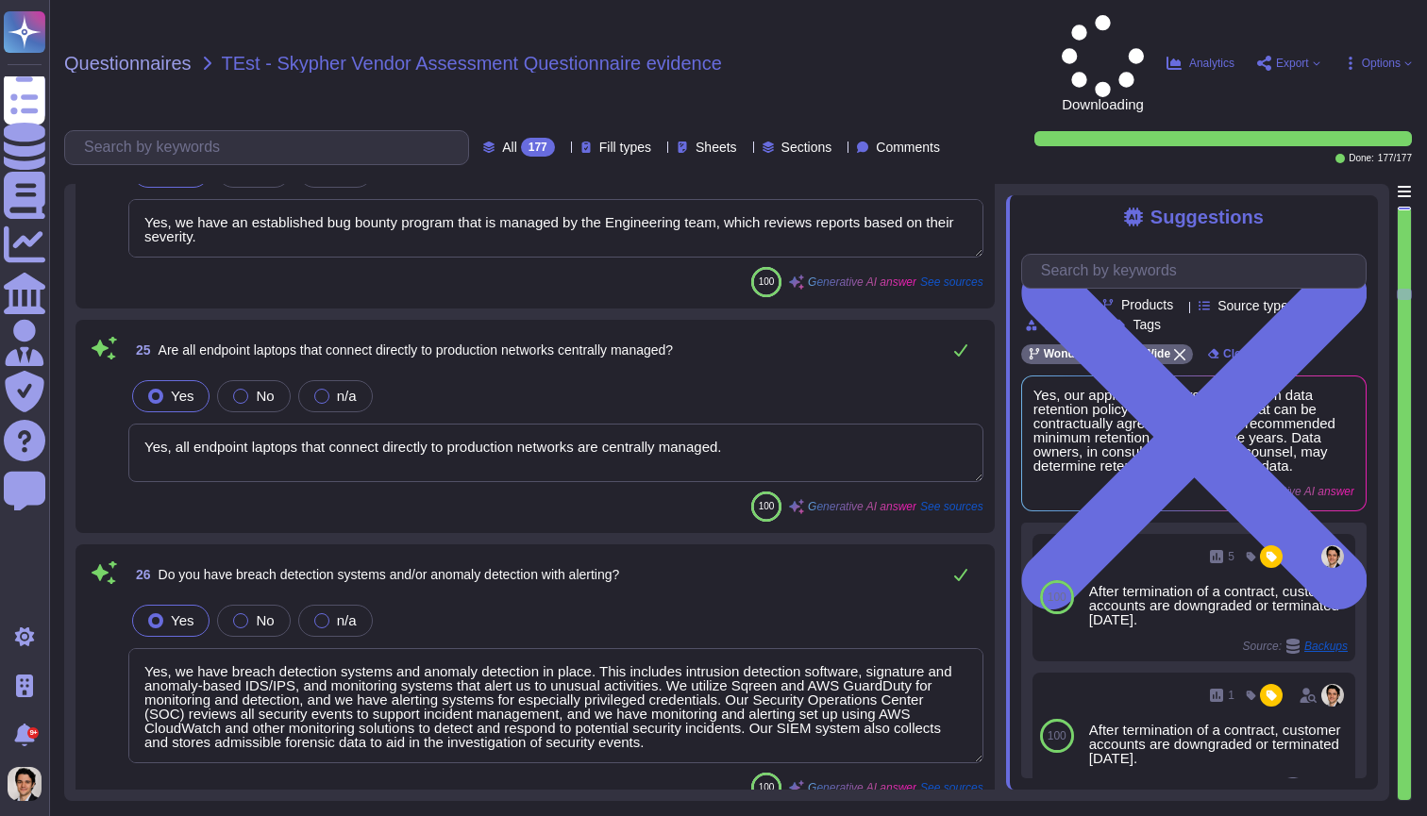
type textarea "Yes, we perform network security testing annually. This includes penetration te…"
type textarea "Yes, we perform application security testing, which includes assessments that c…"
type textarea "Yes, we have an established bug bounty program that is managed by the Engineeri…"
type textarea "Yes, all endpoint laptops that connect directly to production networks are cent…"
type textarea "Yes, we have breach detection systems and anomaly detection in place. This incl…"
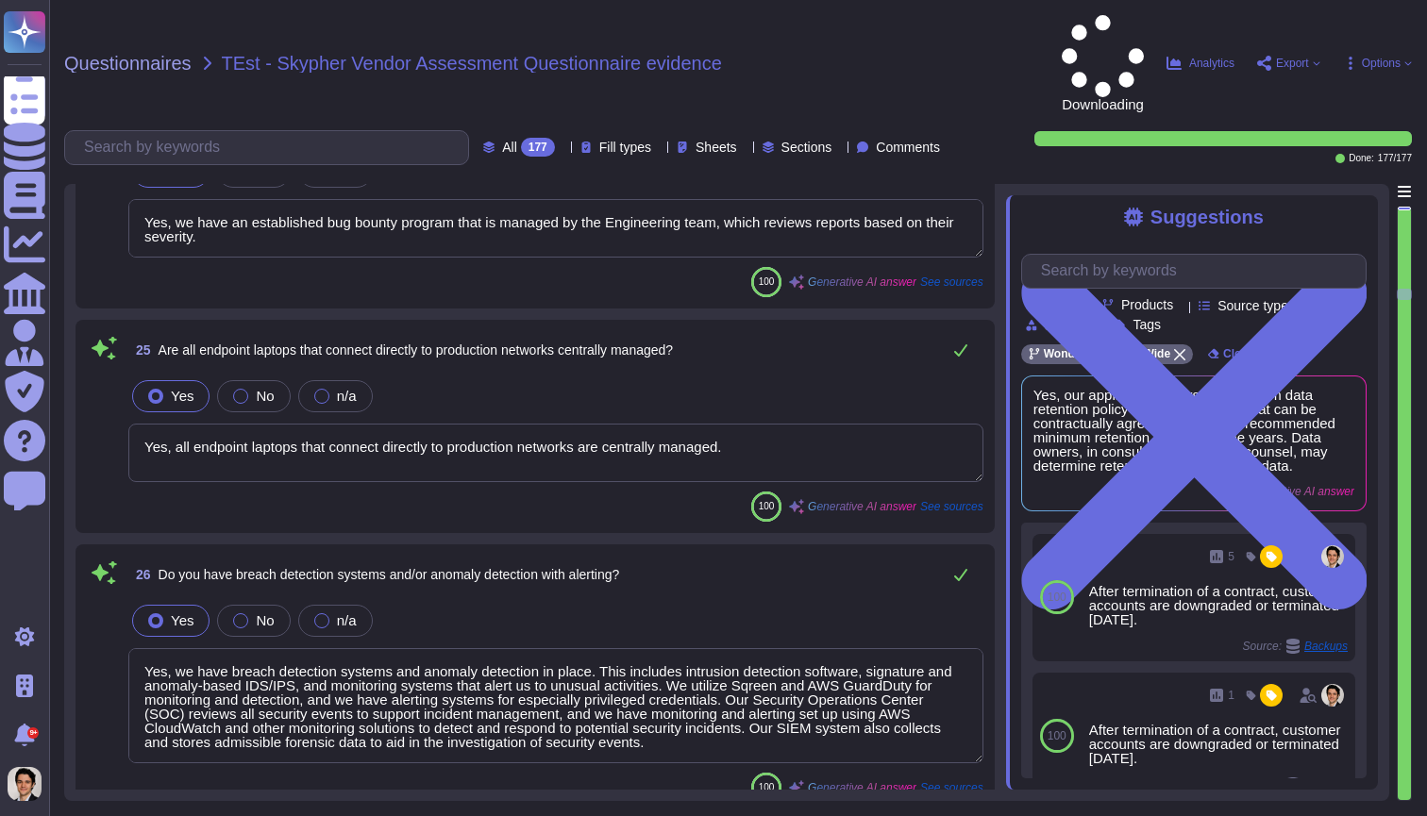
type textarea "Yes, changes to the production environment are reviewed by at least two enginee…"
type textarea "Yes, all security events in production, including authentication events, SSH se…"
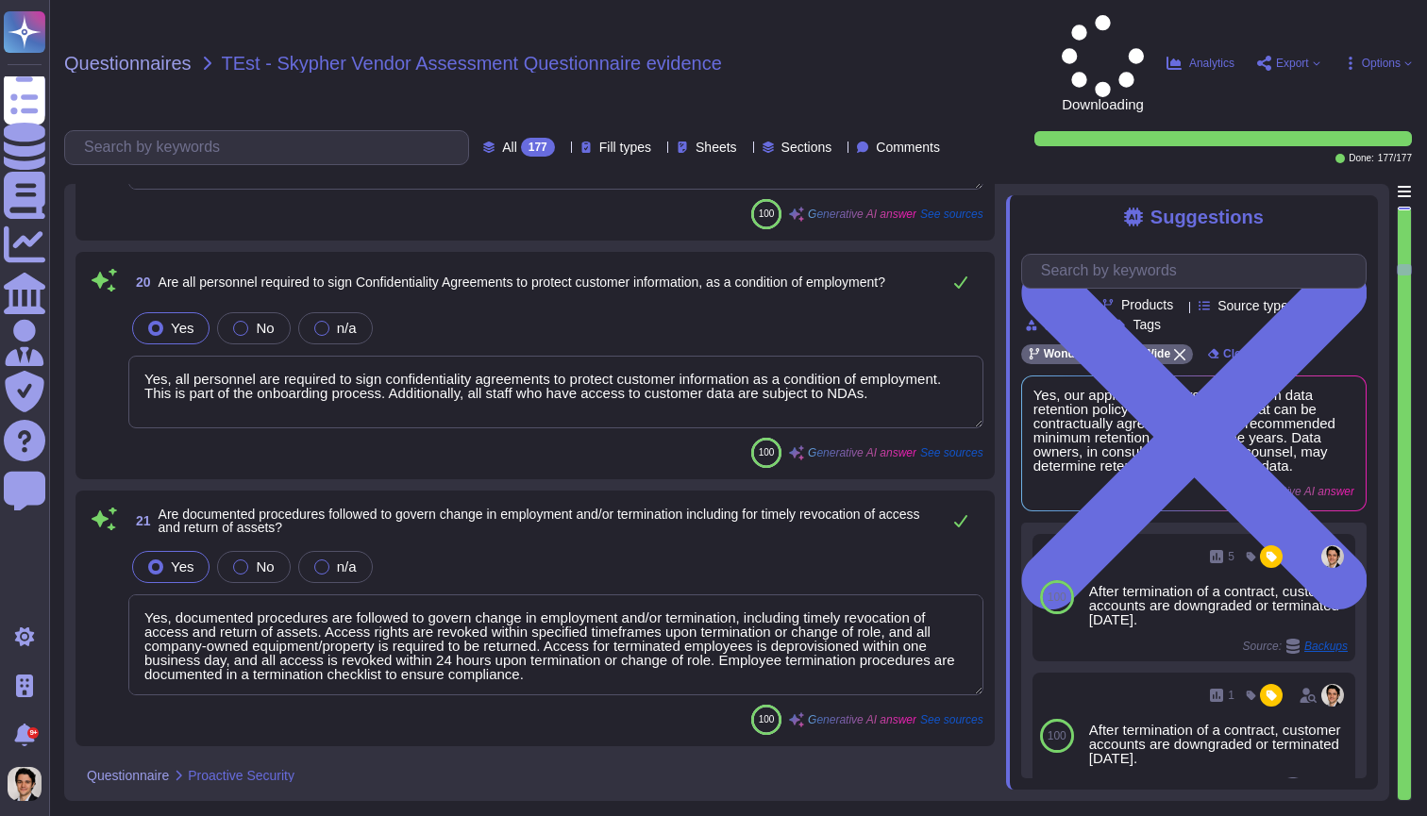
type textarea "Yes, XXX Company has a dedicated information security team. The team is compose…"
type textarea "Yes, our information security and privacy policies align with industry standard…"
type textarea "Yes, a formal disciplinary or sanction policy is established for employees who …"
type textarea "Yes, all employment candidates, contractors, and involved third parties are sub…"
type textarea "Yes, all personnel are required to sign confidentiality agreements to protect c…"
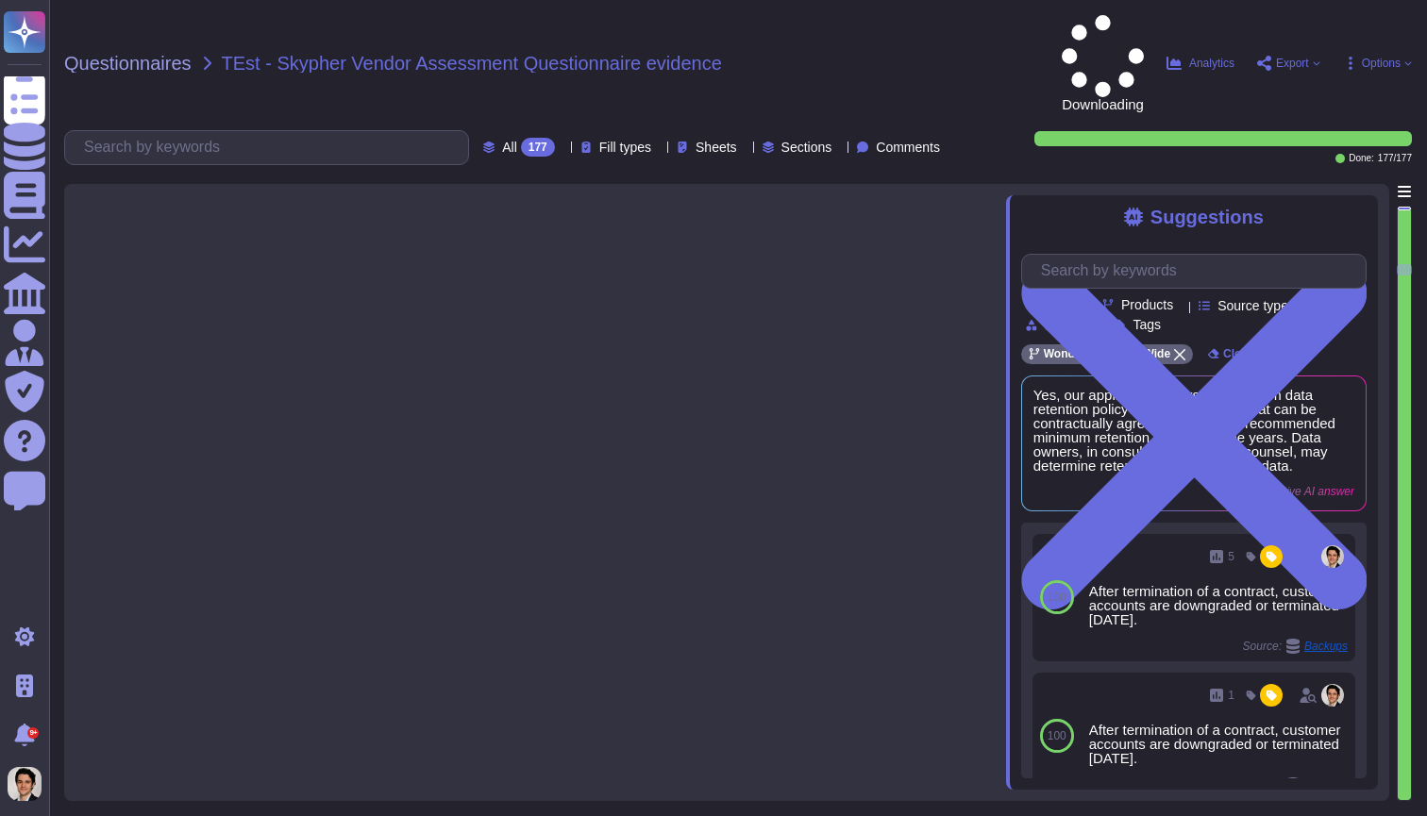
scroll to position [3472, 0]
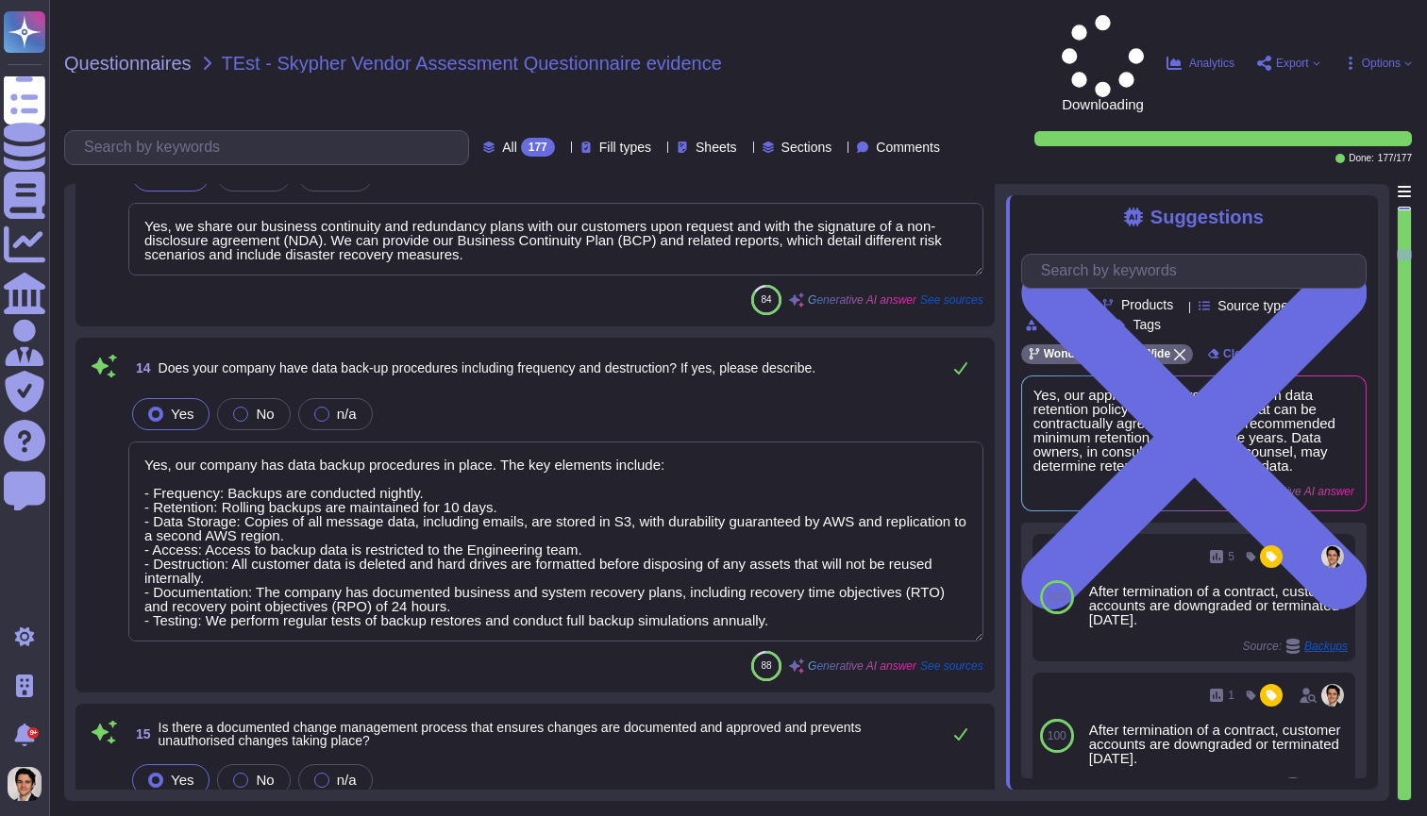
type textarea "Our Access Control Policy is designed to ensure that staff access rights are gr…"
type textarea "Yes, we share our business continuity and redundancy plans with our customers u…"
type textarea "Yes, our company has data backup procedures in place. The key elements include:…"
type textarea "Yes, there is a documented change management process in place that ensures chan…"
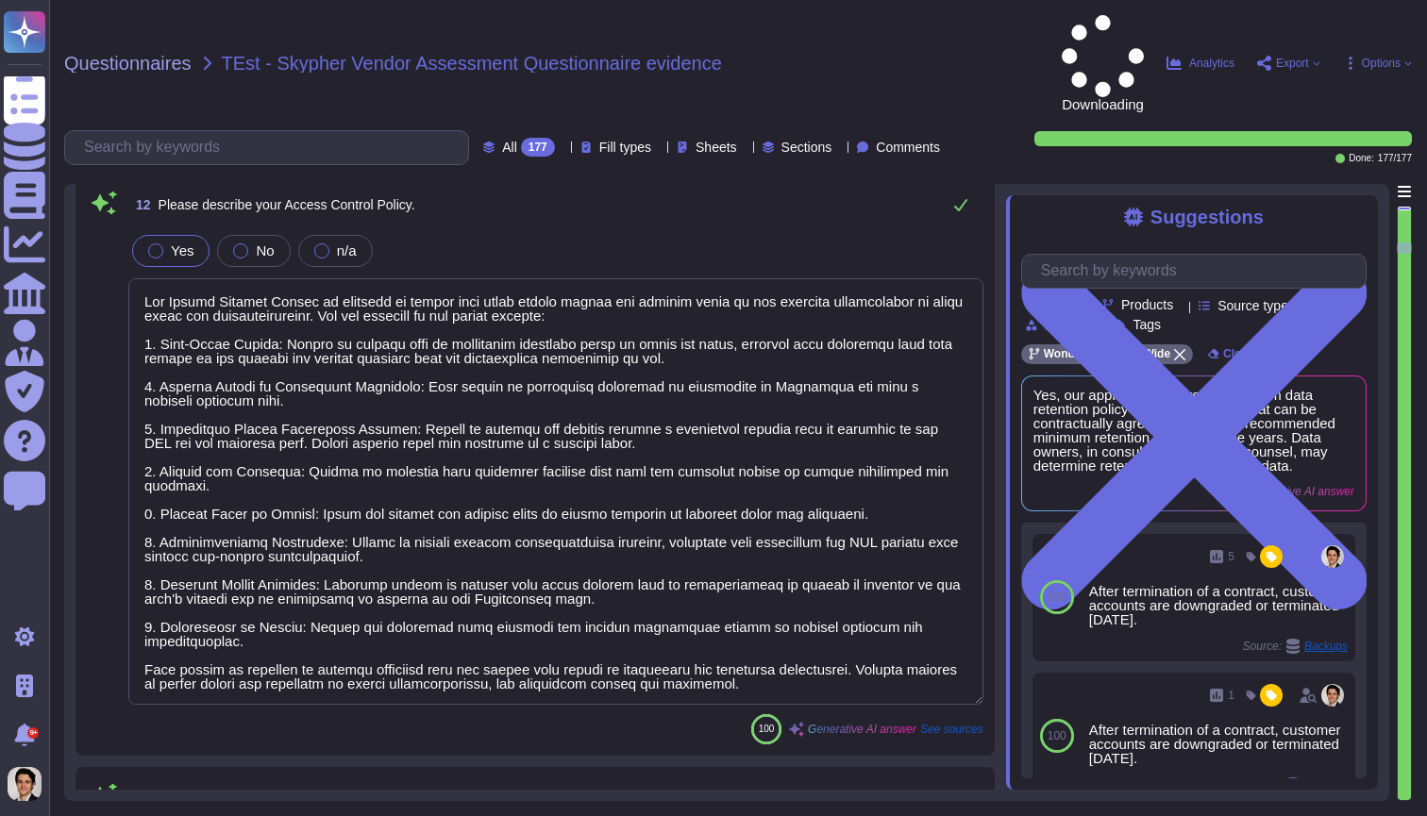
type textarea "Yes, we have an Information security risk management program (InfoSec RMP)."
type textarea "Yes, we have a formal Risk Management Policy in place. This policy is designed …"
type textarea "No, XXX Company does not have a policy that defines conditions under which secu…"
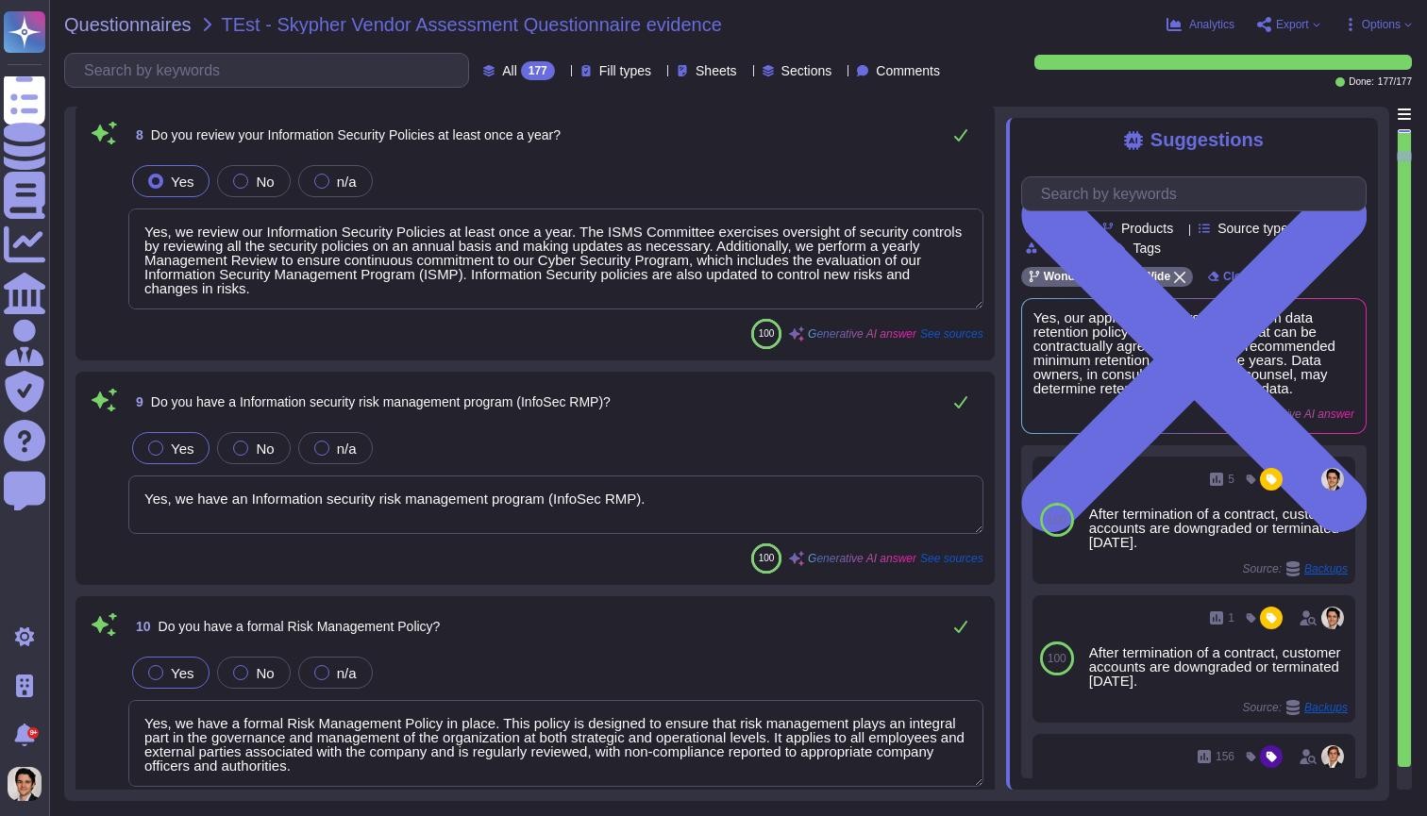
type textarea "Yes, XXX Company has a formal Information Security Program (InfoSec SP) in plac…"
type textarea "Yes, we review our Information Security Policies at least once a year. The ISMS…"
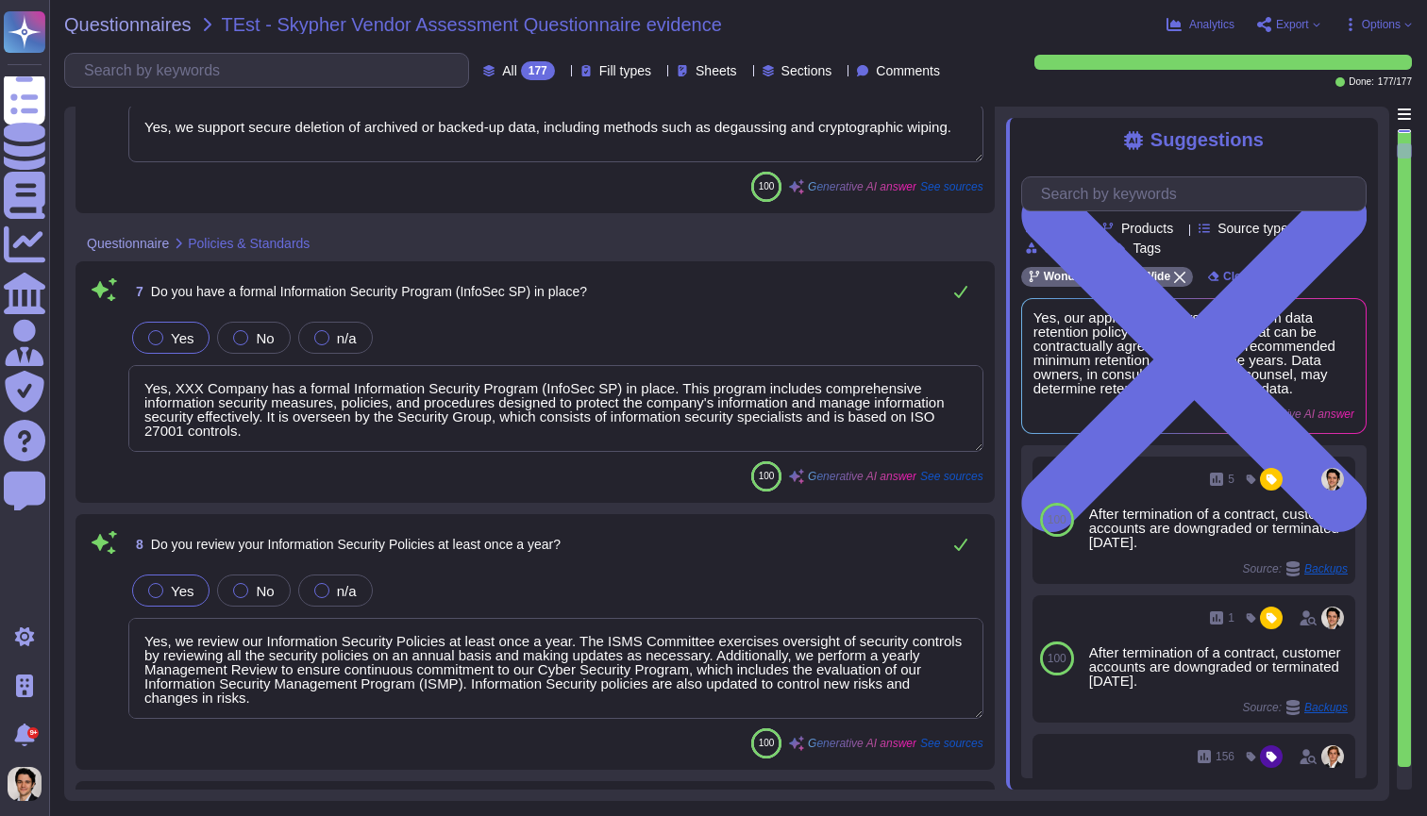
type textarea "Yes, our application allows for a custom data retention policy for customer dat…"
type textarea "Yes, our employees access data handed to us on a 'need to know' basis, followin…"
type textarea "Yes, we support secure deletion of archived or backed-up data, including method…"
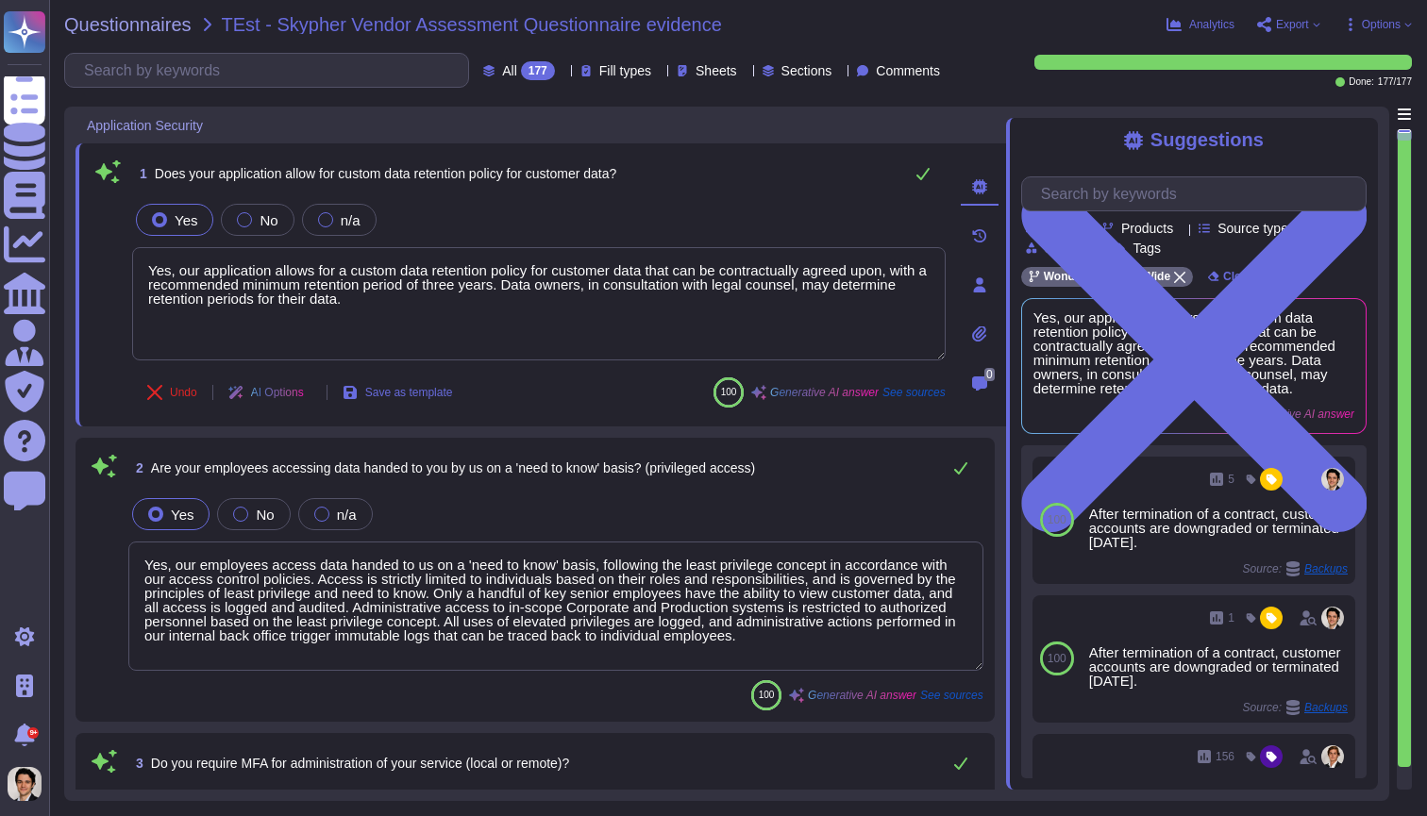
type textarea "Yes, our application allows for a custom data retention policy for customer dat…"
type textarea "Yes, our employees access data handed to us on a 'need to know' basis, followin…"
type textarea "Yes, we require Multi-Factor Authentication (MFA) for the administration of our…"
click at [828, 16] on div "Questionnaires TEst - Skypher Vendor Assessment Questionnaire evidence" at bounding box center [561, 24] width 995 height 19
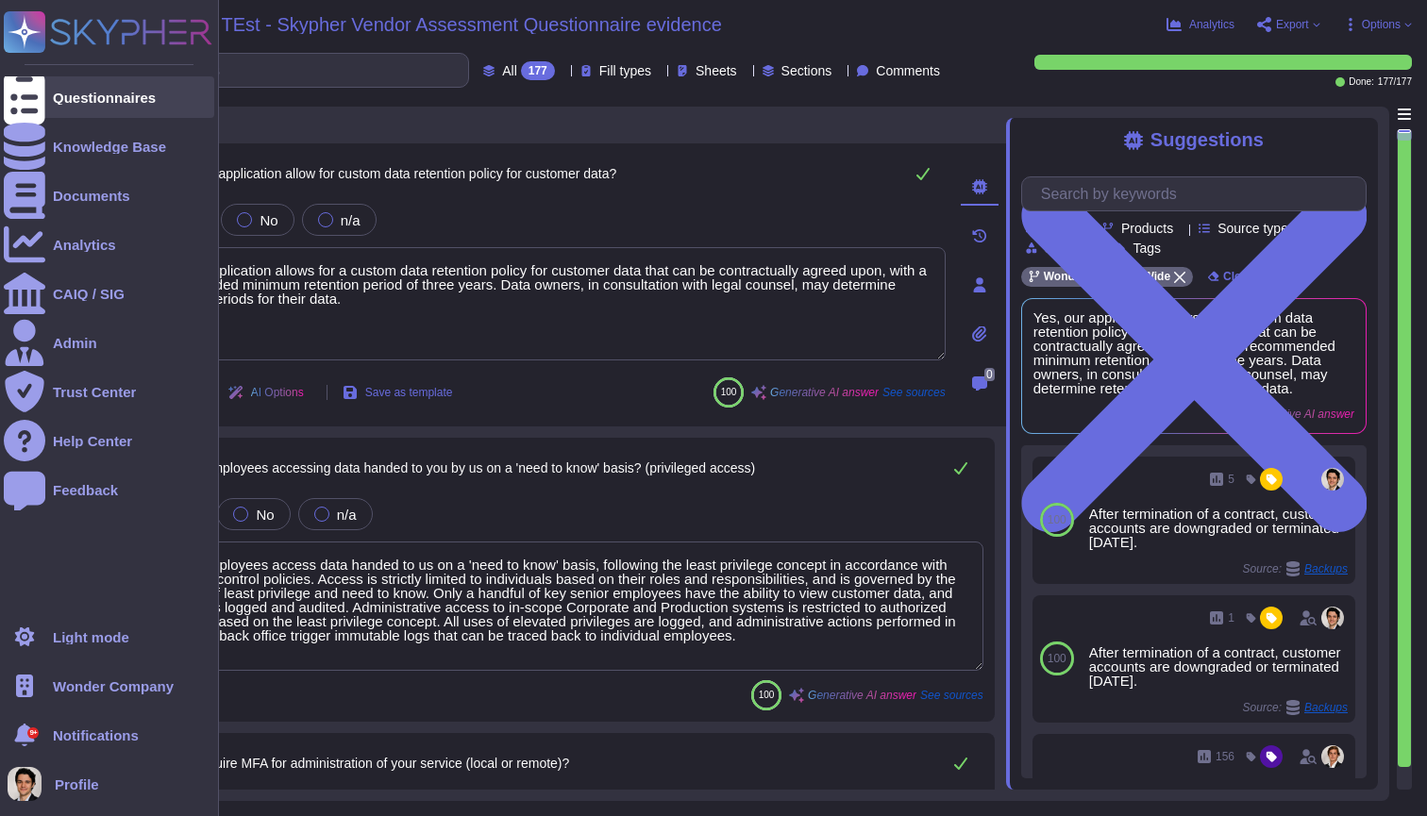
click at [36, 103] on div at bounding box center [25, 97] width 42 height 42
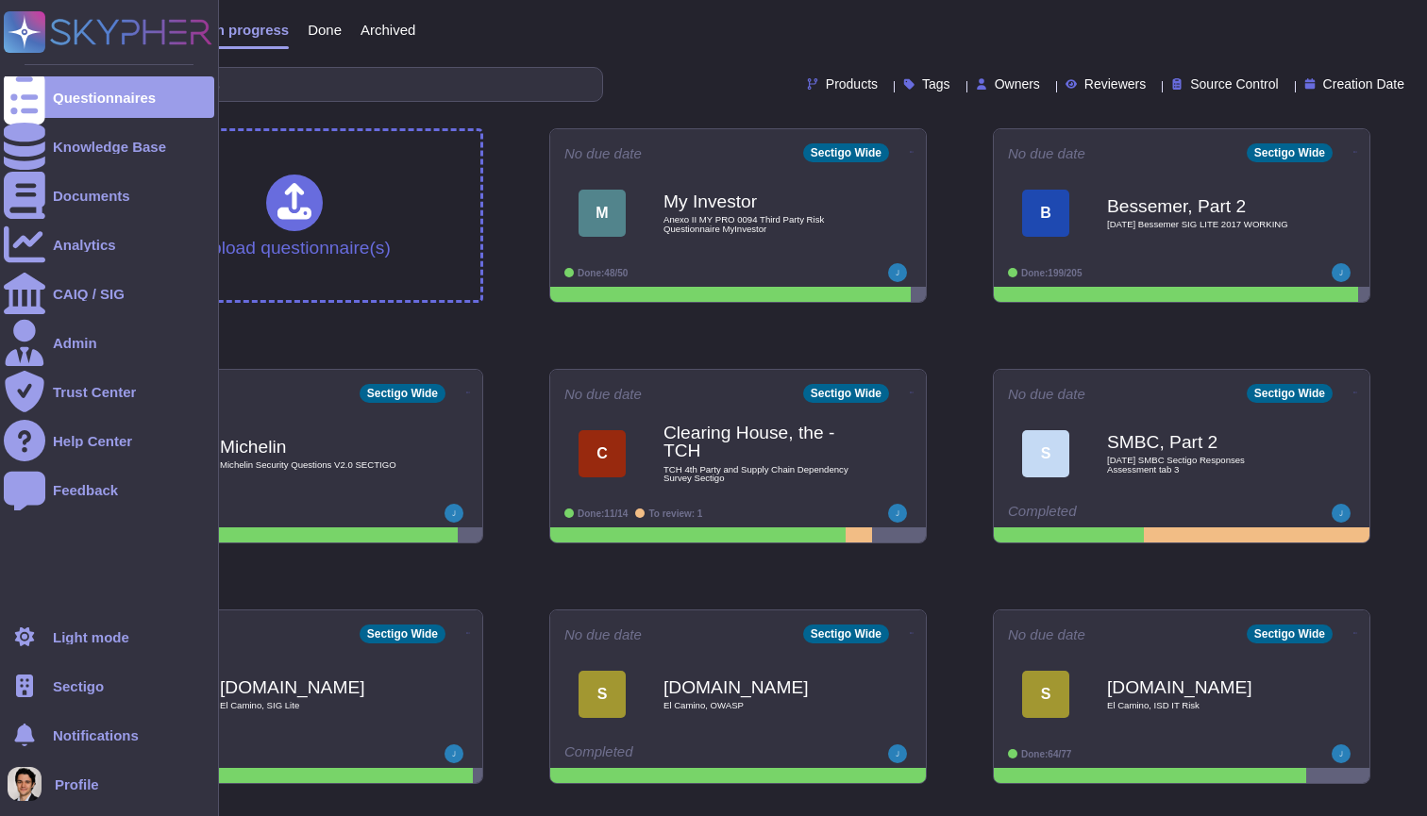
click at [100, 691] on span "Sectigo" at bounding box center [78, 686] width 51 height 14
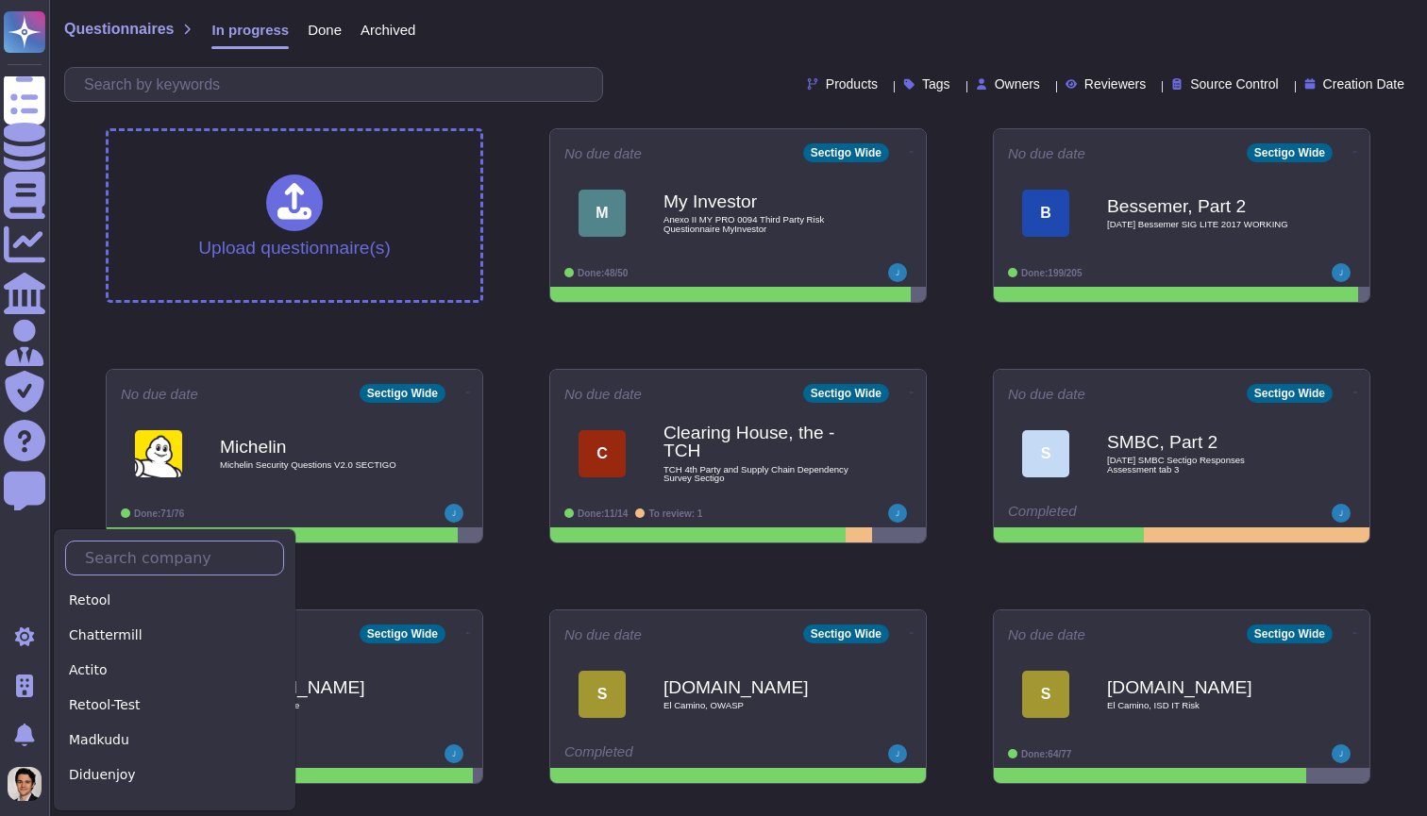
click at [168, 564] on input "text" at bounding box center [179, 558] width 208 height 33
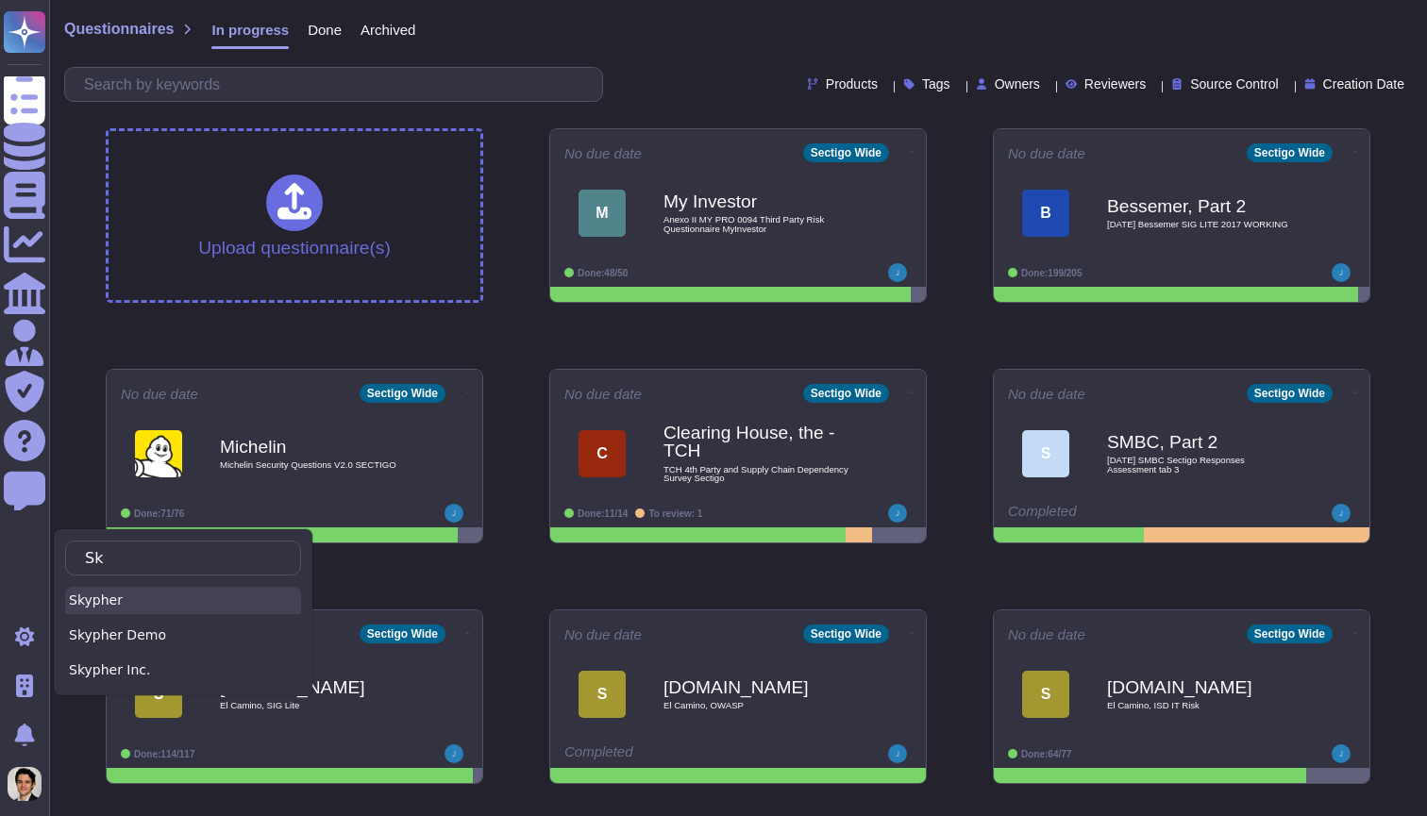
click at [196, 609] on div "Skypher" at bounding box center [183, 600] width 236 height 27
type input "Sk"
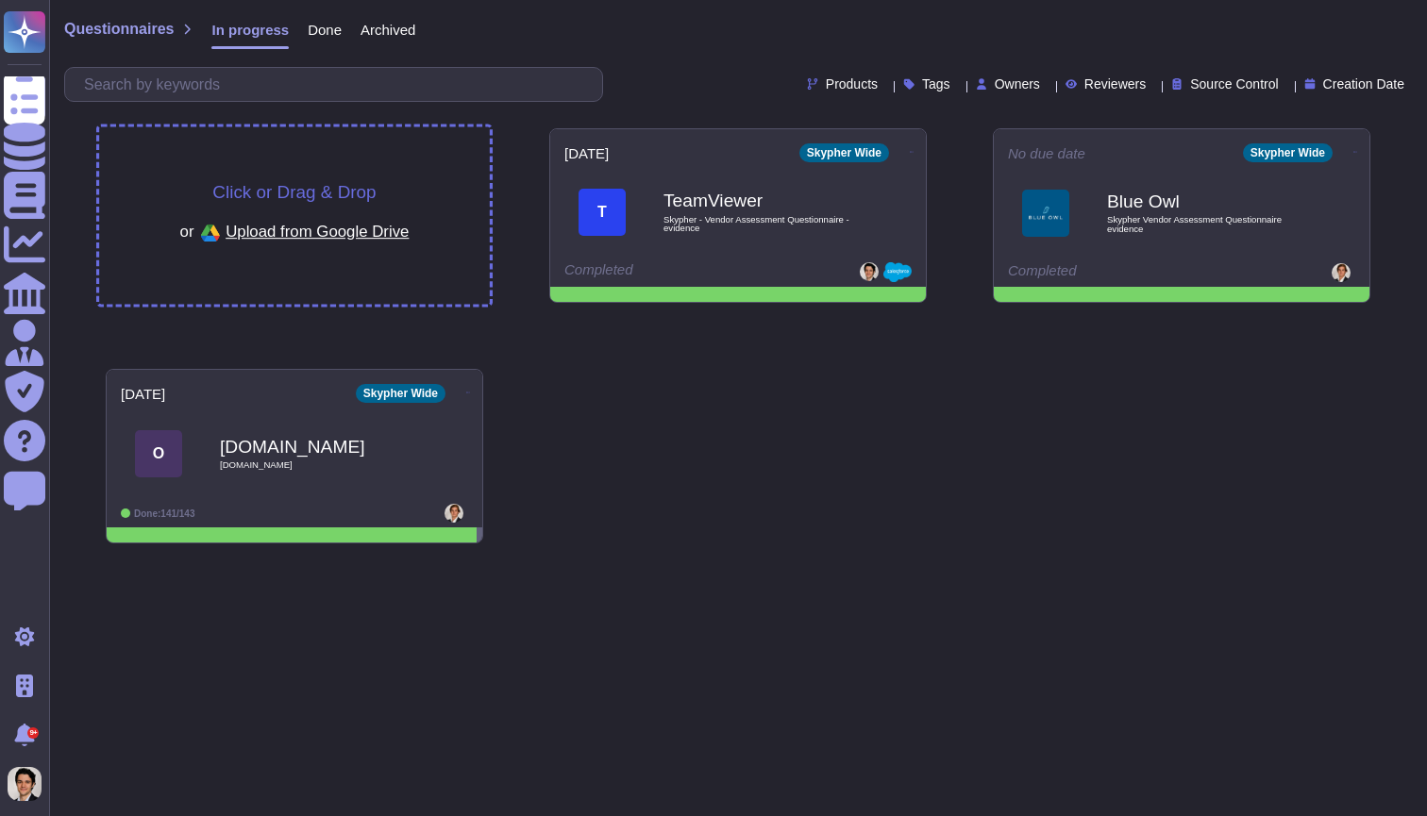
click at [291, 169] on div "Click or Drag & Drop or Upload from Google Drive" at bounding box center [294, 215] width 391 height 177
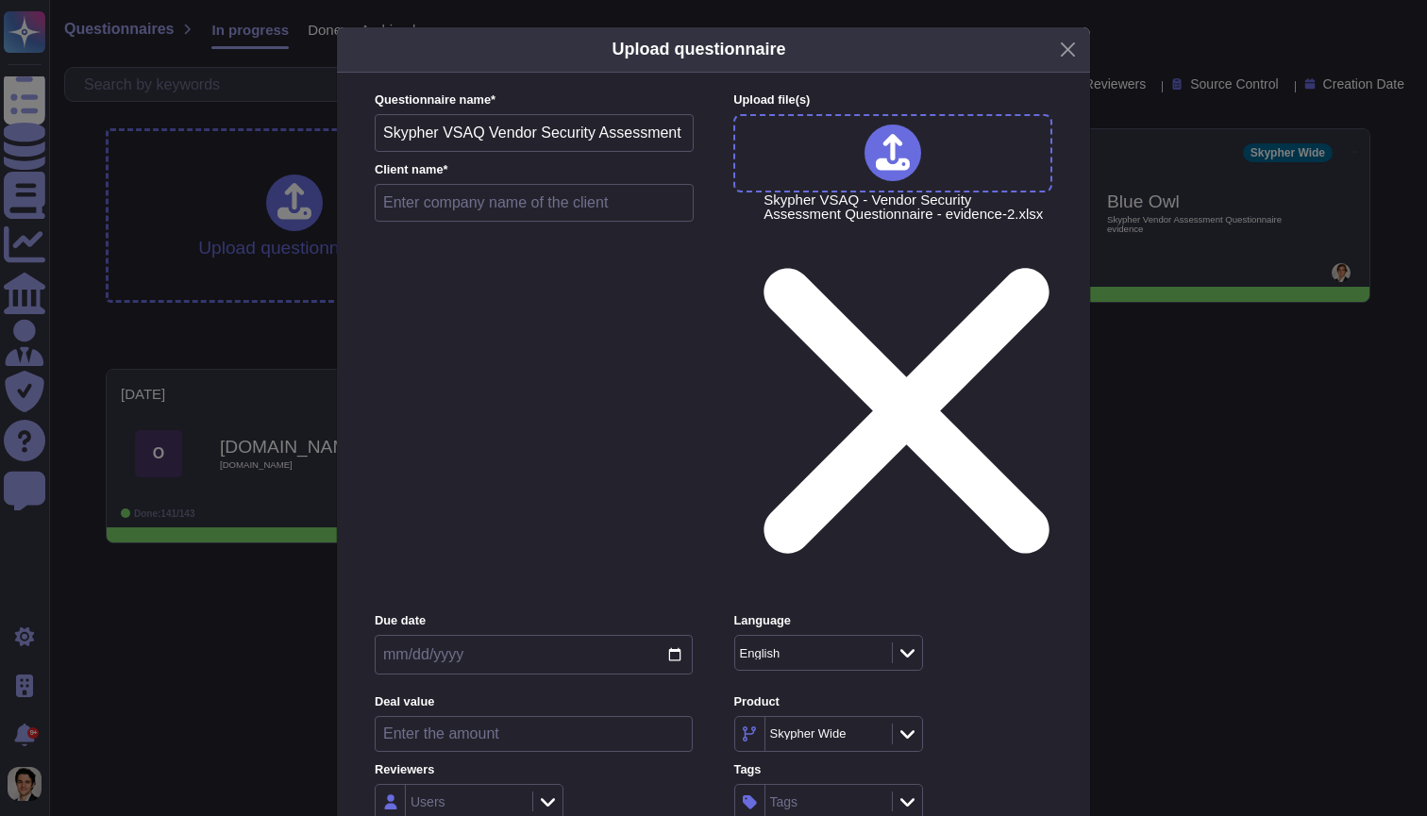
click at [460, 222] on input "text" at bounding box center [534, 203] width 319 height 38
type input "Test"
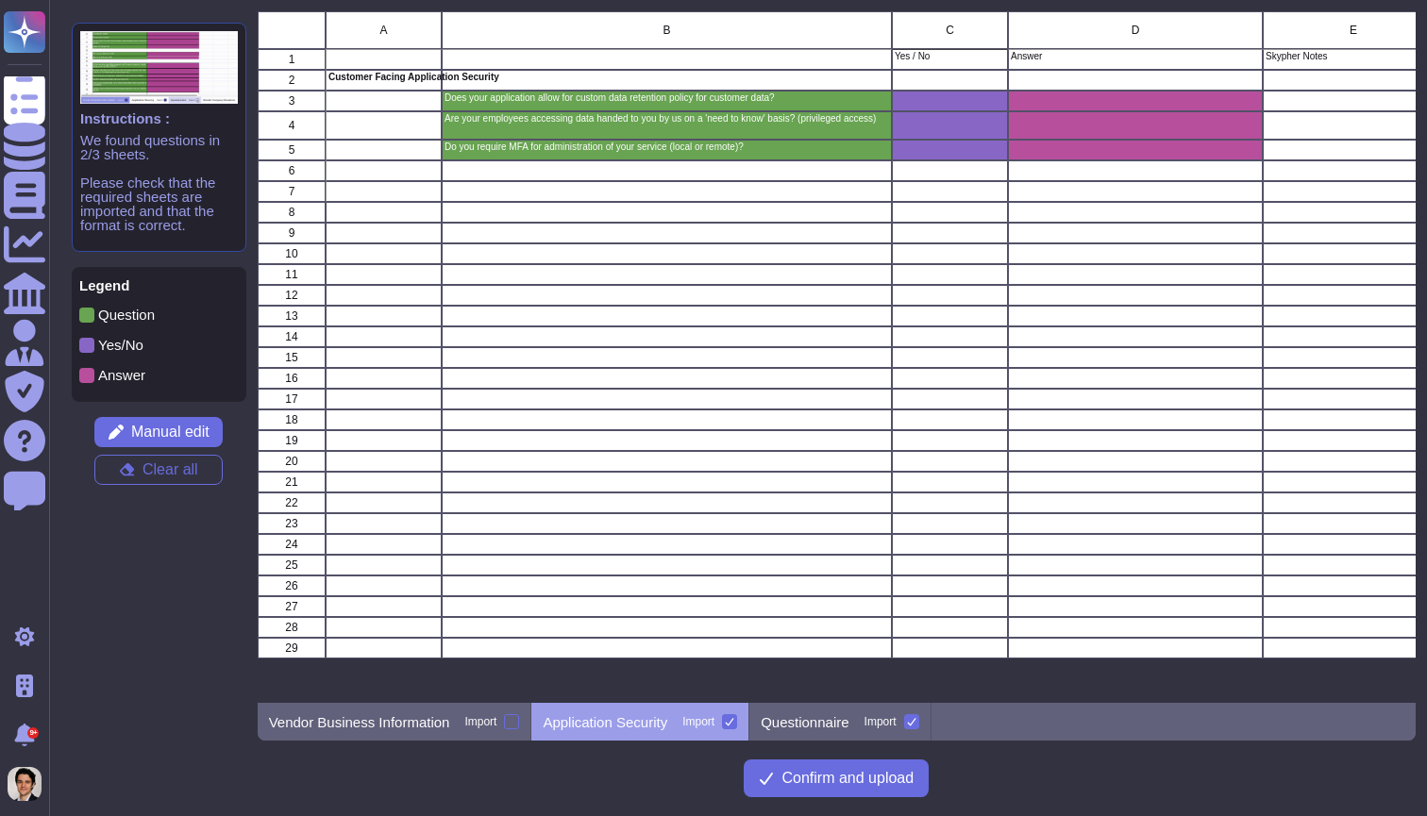
scroll to position [692, 1159]
click at [834, 723] on p "Questionnaire" at bounding box center [805, 722] width 88 height 14
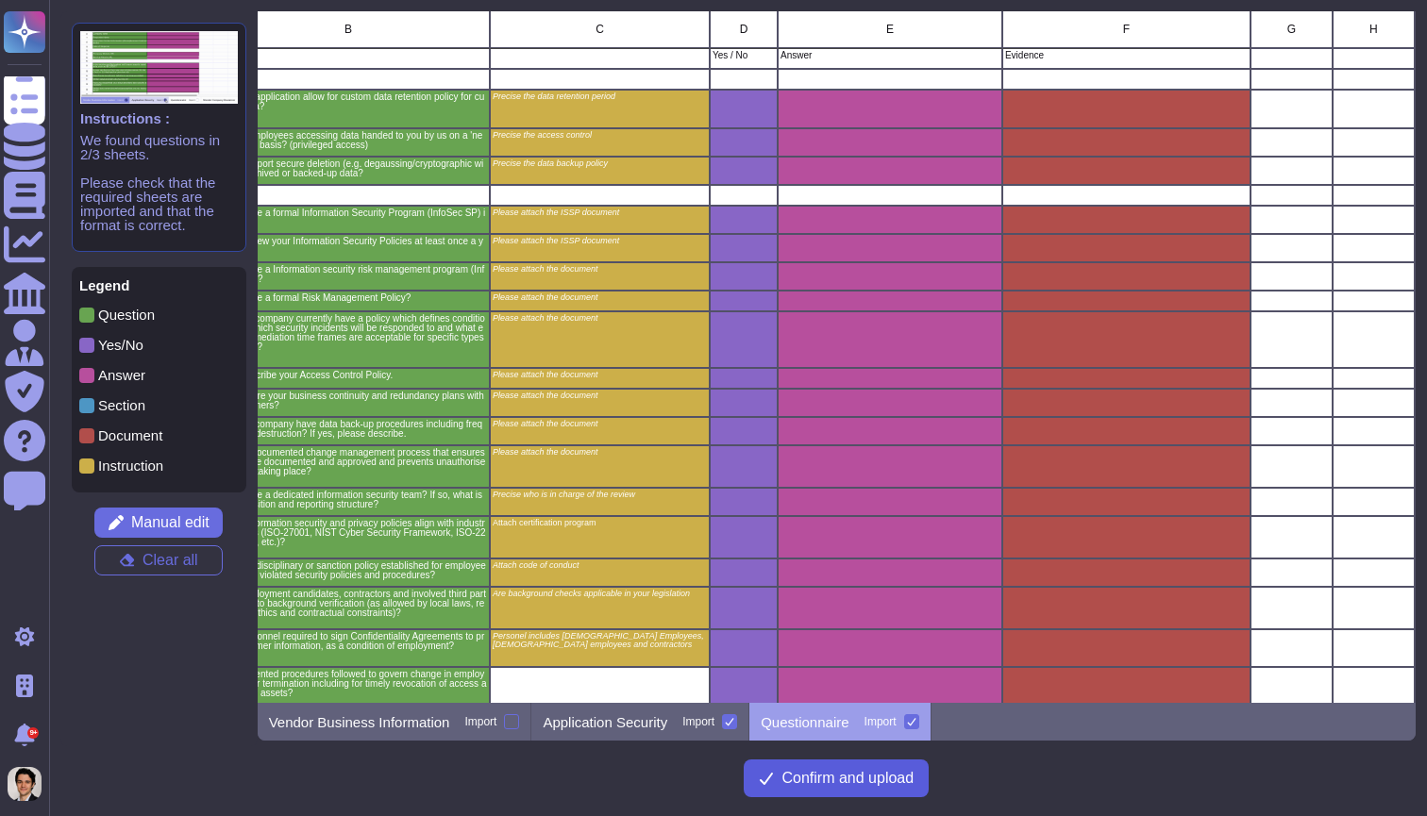
scroll to position [1, 343]
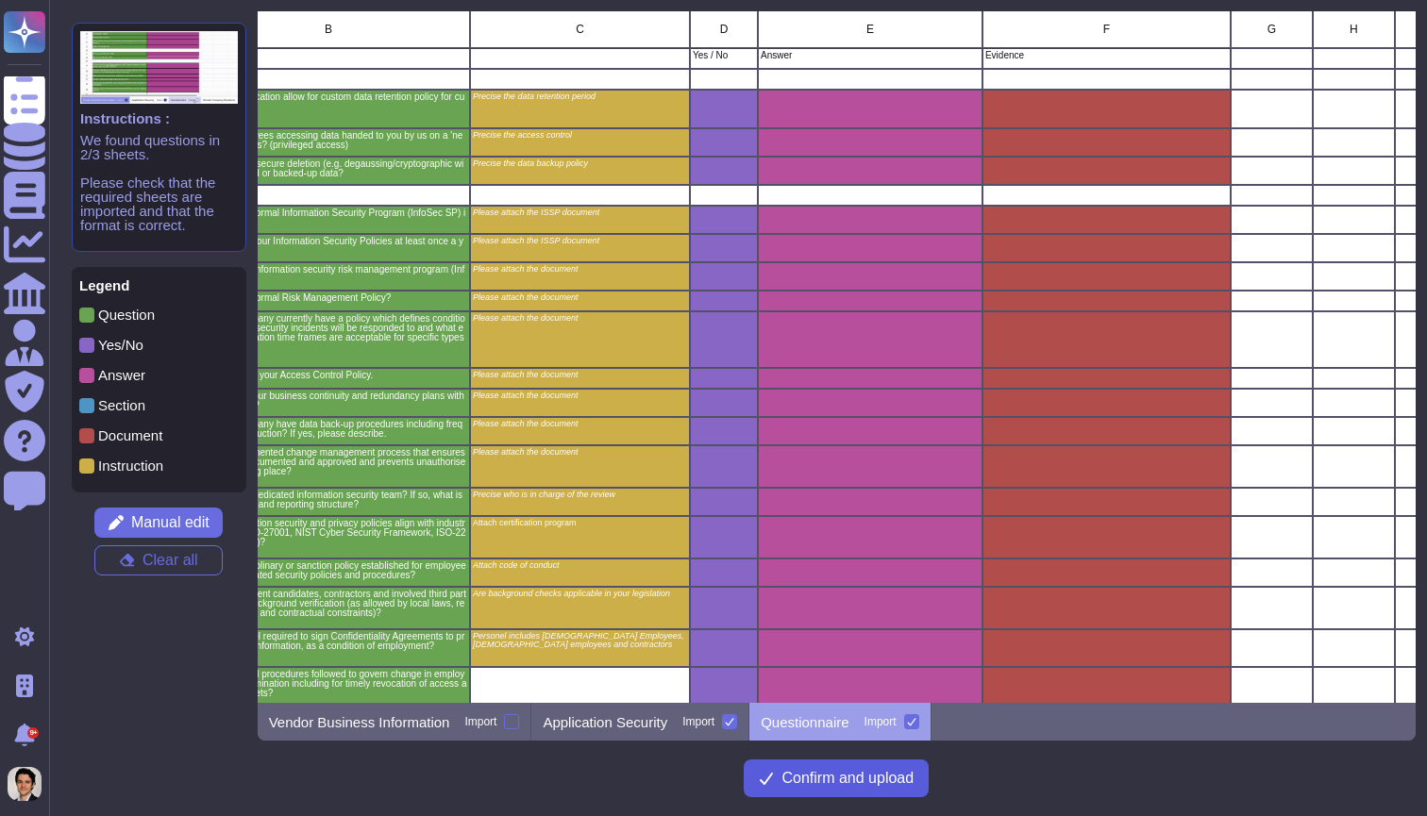
click at [859, 787] on button "Confirm and upload" at bounding box center [836, 779] width 185 height 38
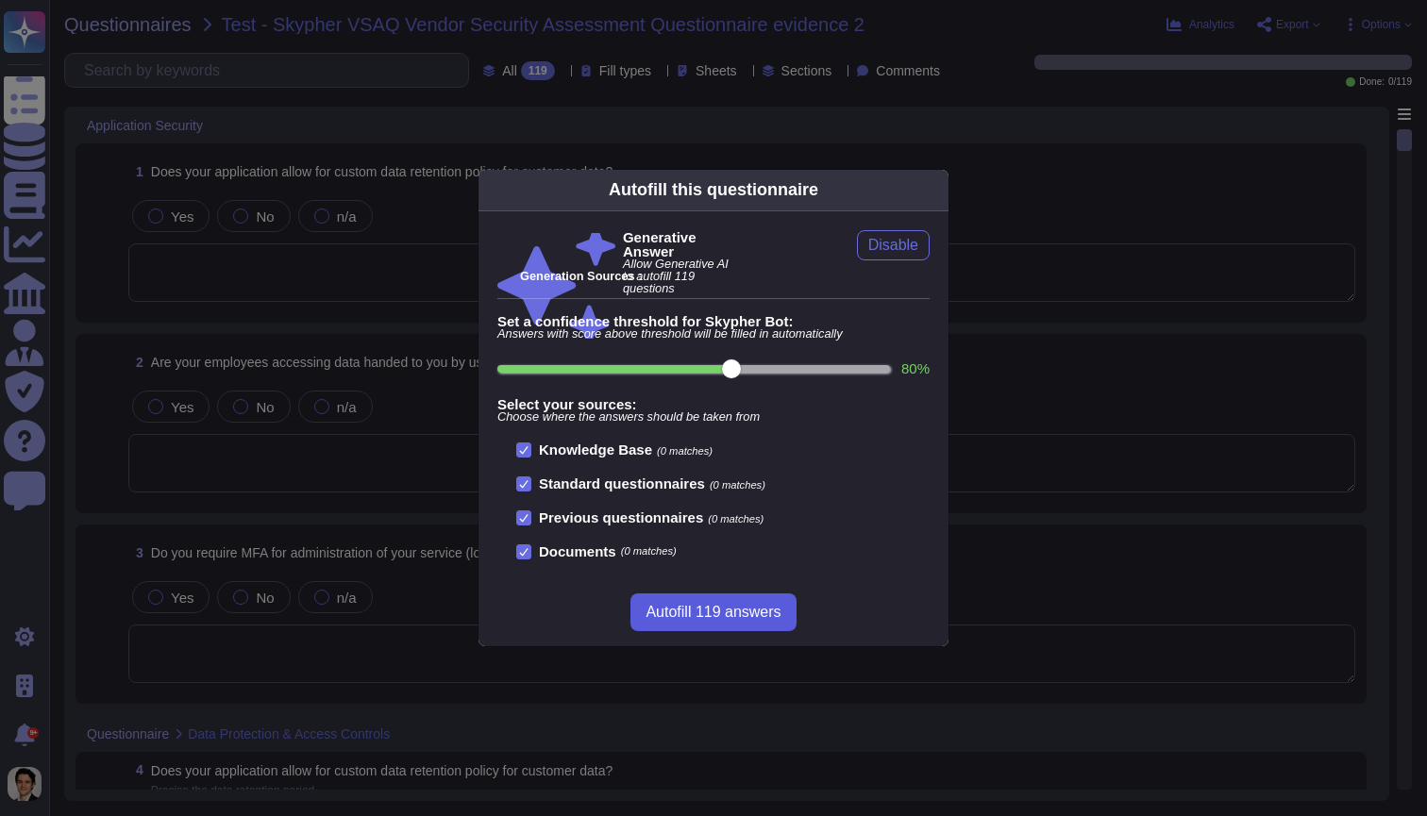
click at [752, 606] on span "Autofill 119 answers" at bounding box center [712, 612] width 135 height 15
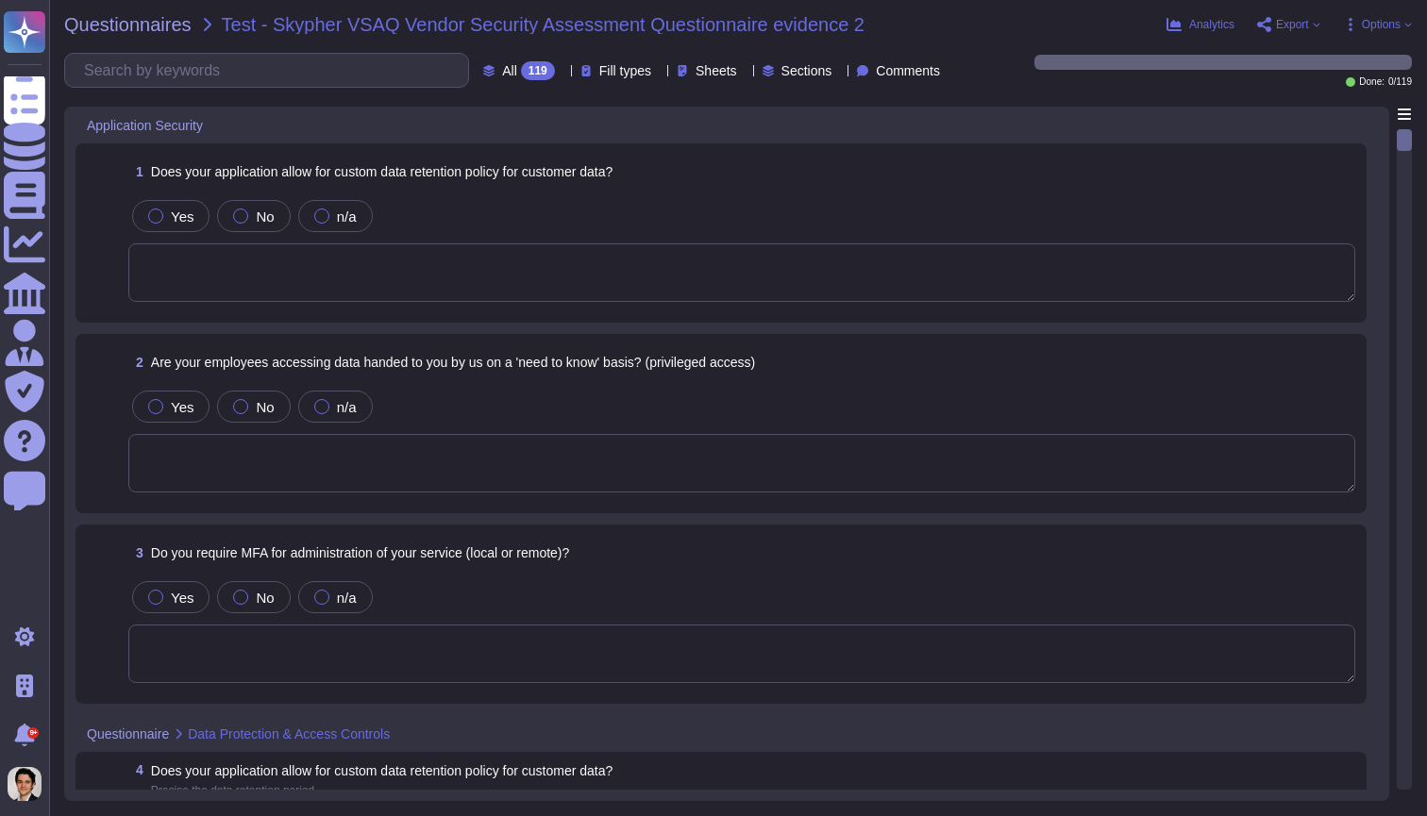
type textarea "Yes, our application allows for a custom data retention policy for customer dat…"
type textarea "Yes, our employees access data provided by you on a 'need to know' basis, in ac…"
type textarea "Yes, we require Multi-Factor Authentication (MFA) for the administration of our…"
type textarea "Yes, our application allows for a custom data retention policy for customer dat…"
type textarea "Yes, our employees access data provided by you on a 'need to know' basis, in ac…"
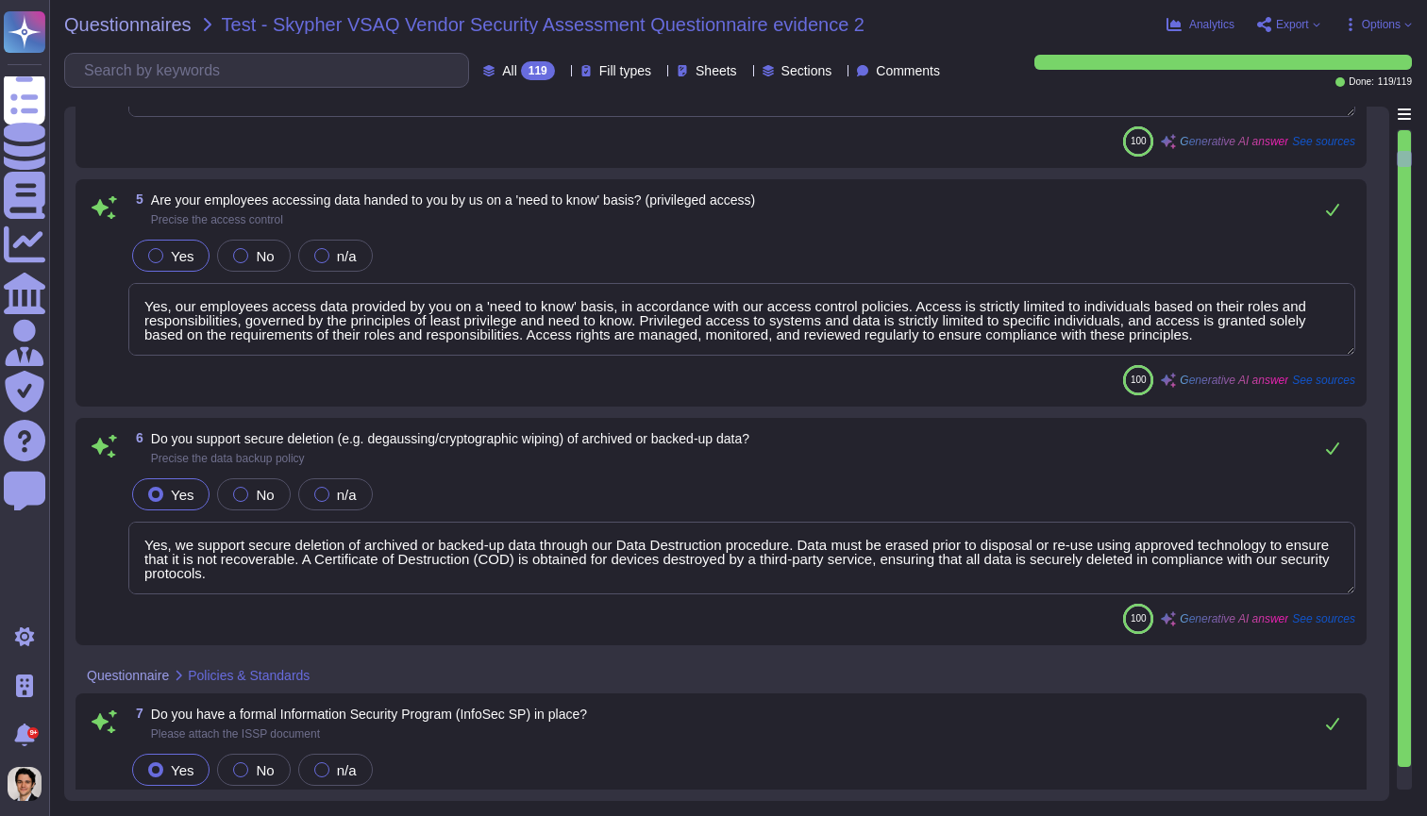
type textarea "Yes, we support secure deletion of archived or backed-up data through our Data …"
type textarea "Yes, we have a formal Information Security Program (InfoSec SP) in place. This …"
type textarea "Yes, we review our Information Security Policies at least once a year. Manageme…"
type textarea "Yes, we have a formal risk management program for assessing and mitigating info…"
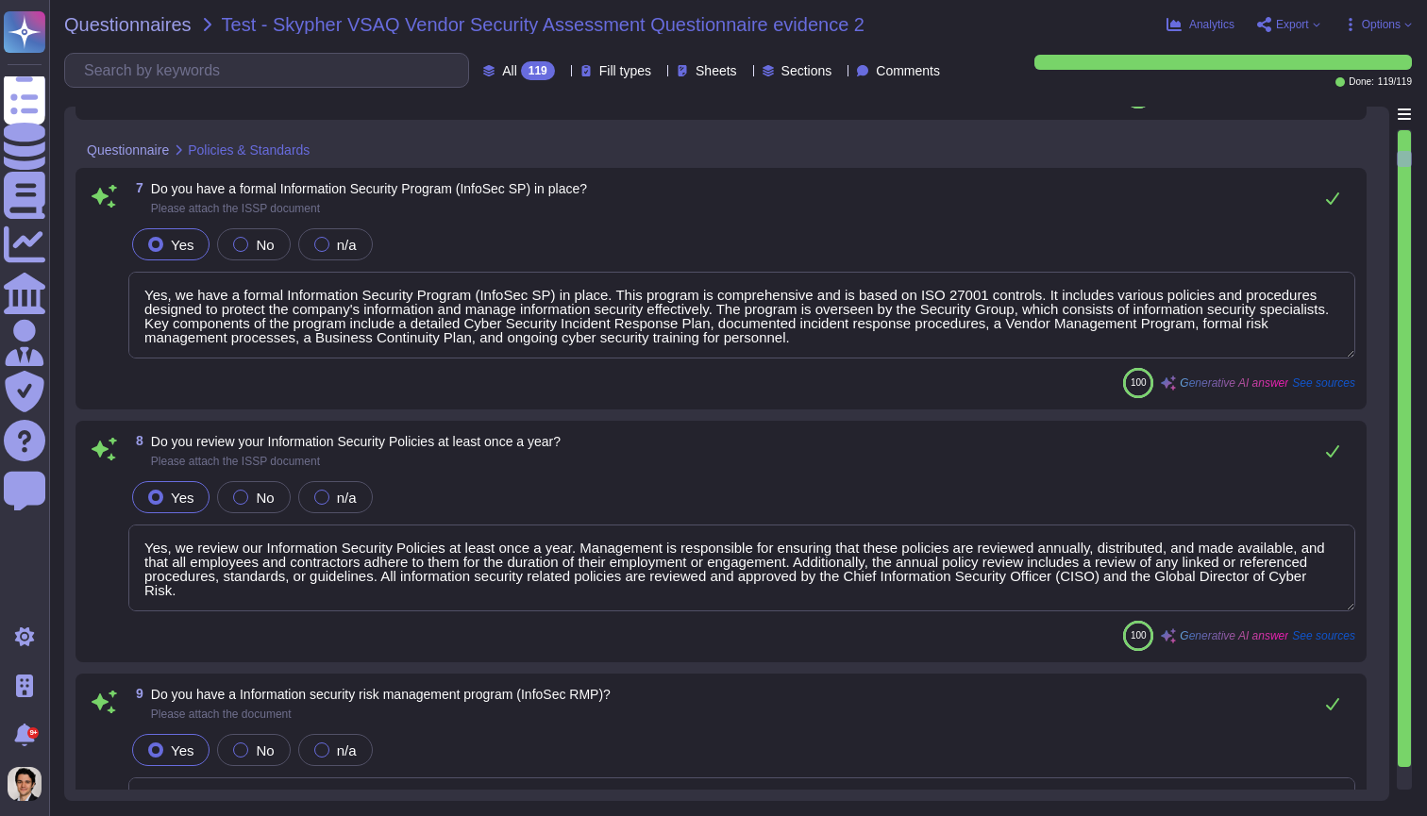
scroll to position [1438, 0]
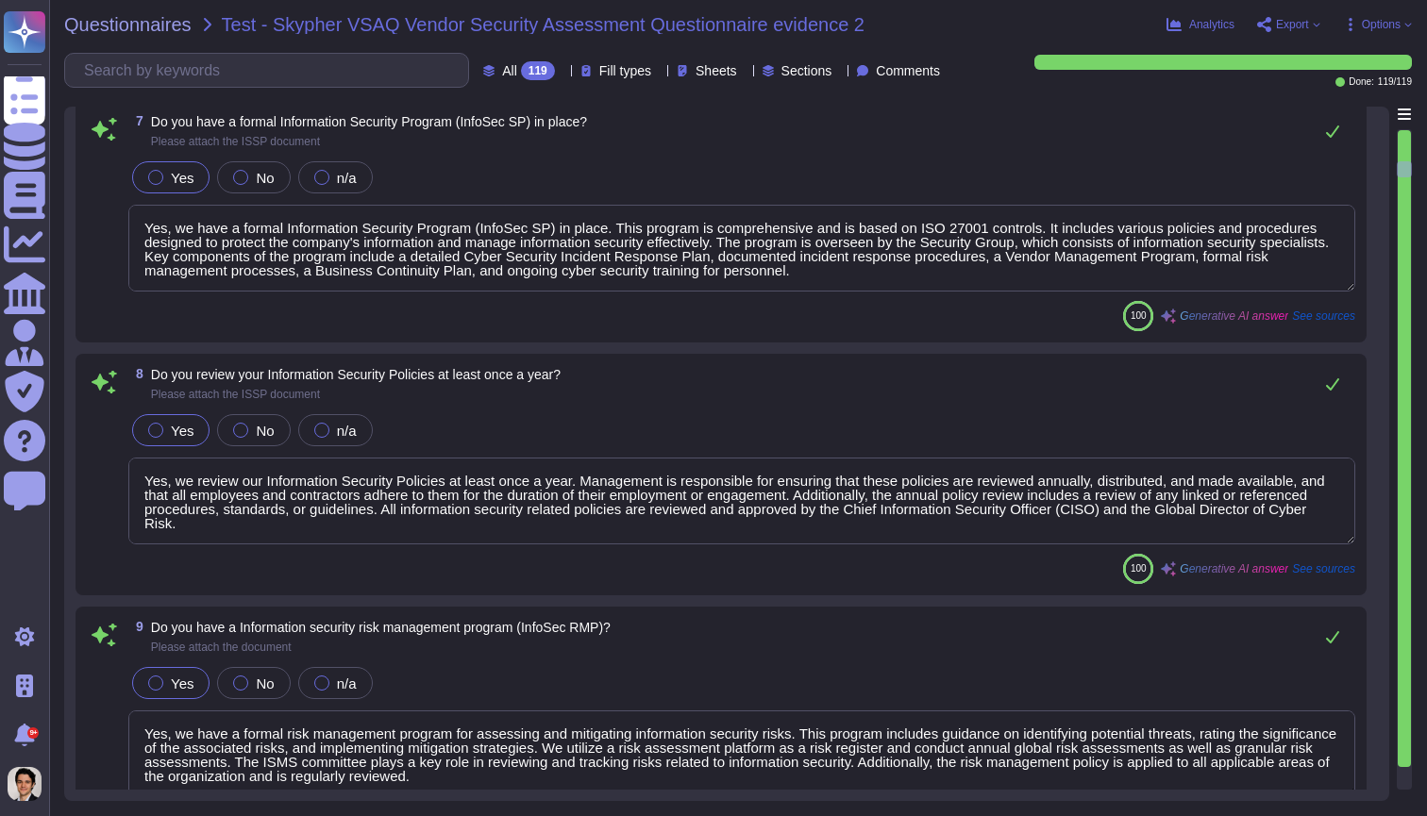
type textarea "Yes, Skypher, INC. has a formal Risk Management Policy designed to ensure that …"
type textarea "Yes, [PERSON_NAME] has a detailed, comprehensive Cyber Security Incident Respon…"
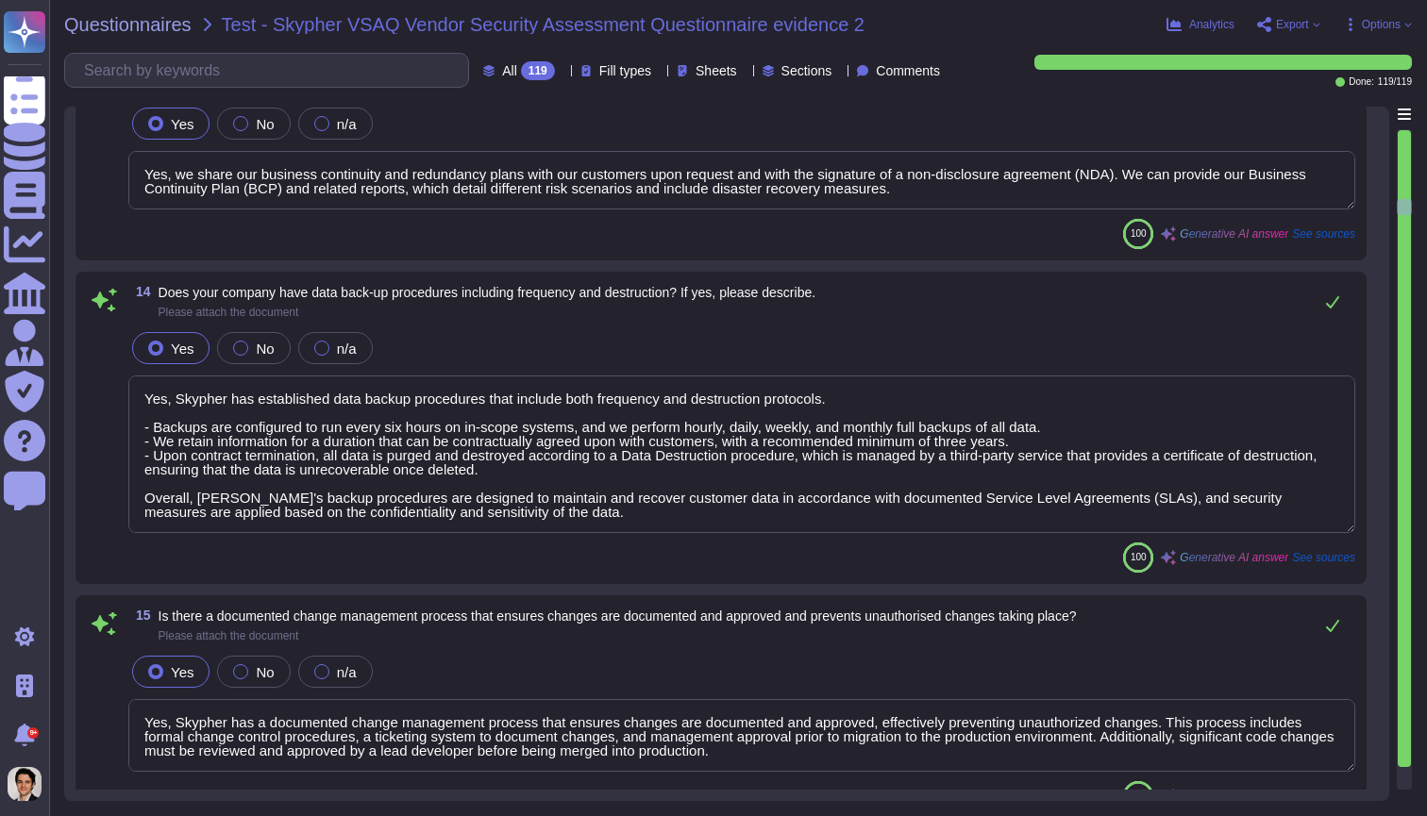
type textarea "Skypher, INC. has established a comprehensive Access Control Policy to protect …"
type textarea "Yes, we share our business continuity and redundancy plans with our customers u…"
type textarea "Yes, Skypher has established data backup procedures that include both frequency…"
type textarea "Yes, Skypher has a documented change management process that ensures changes ar…"
type textarea "Yes, [PERSON_NAME] has a dedicated information security team called Skypher's S…"
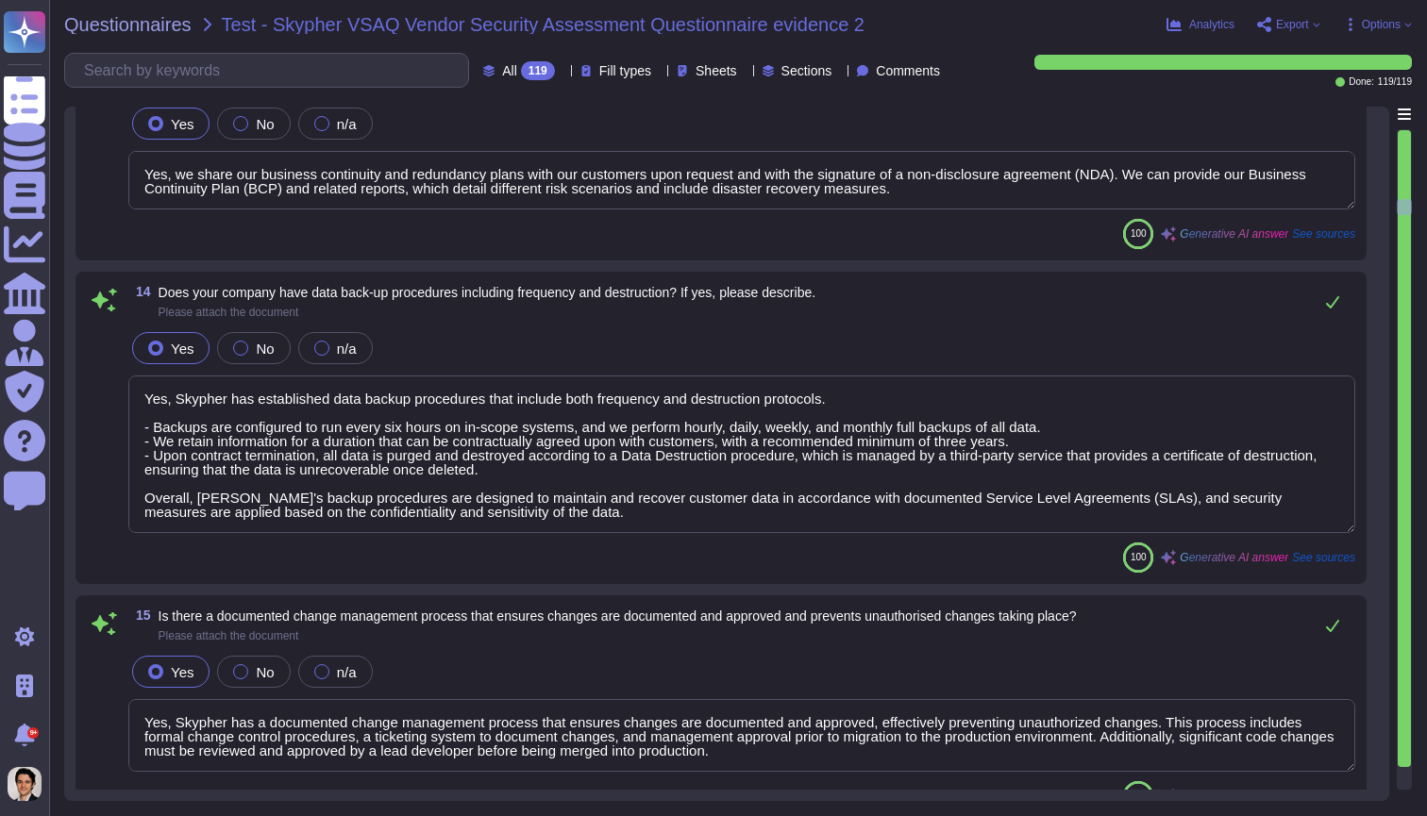
type textarea "Yes, our information security and privacy policies align with industry standard…"
type textarea "Yes, a formal disciplinary or sanction policy is established for employees who …"
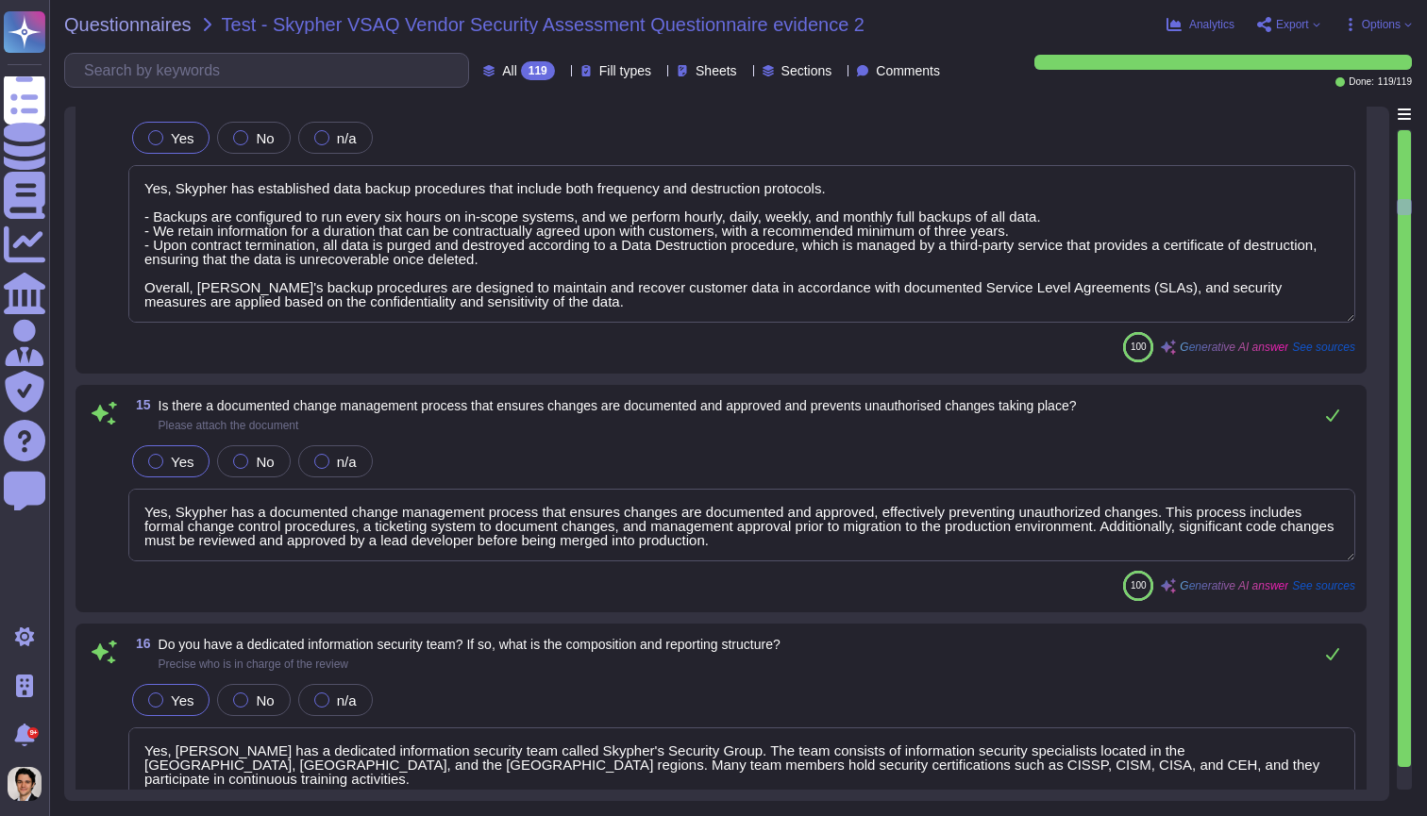
click at [1304, 25] on span "Export" at bounding box center [1292, 24] width 33 height 11
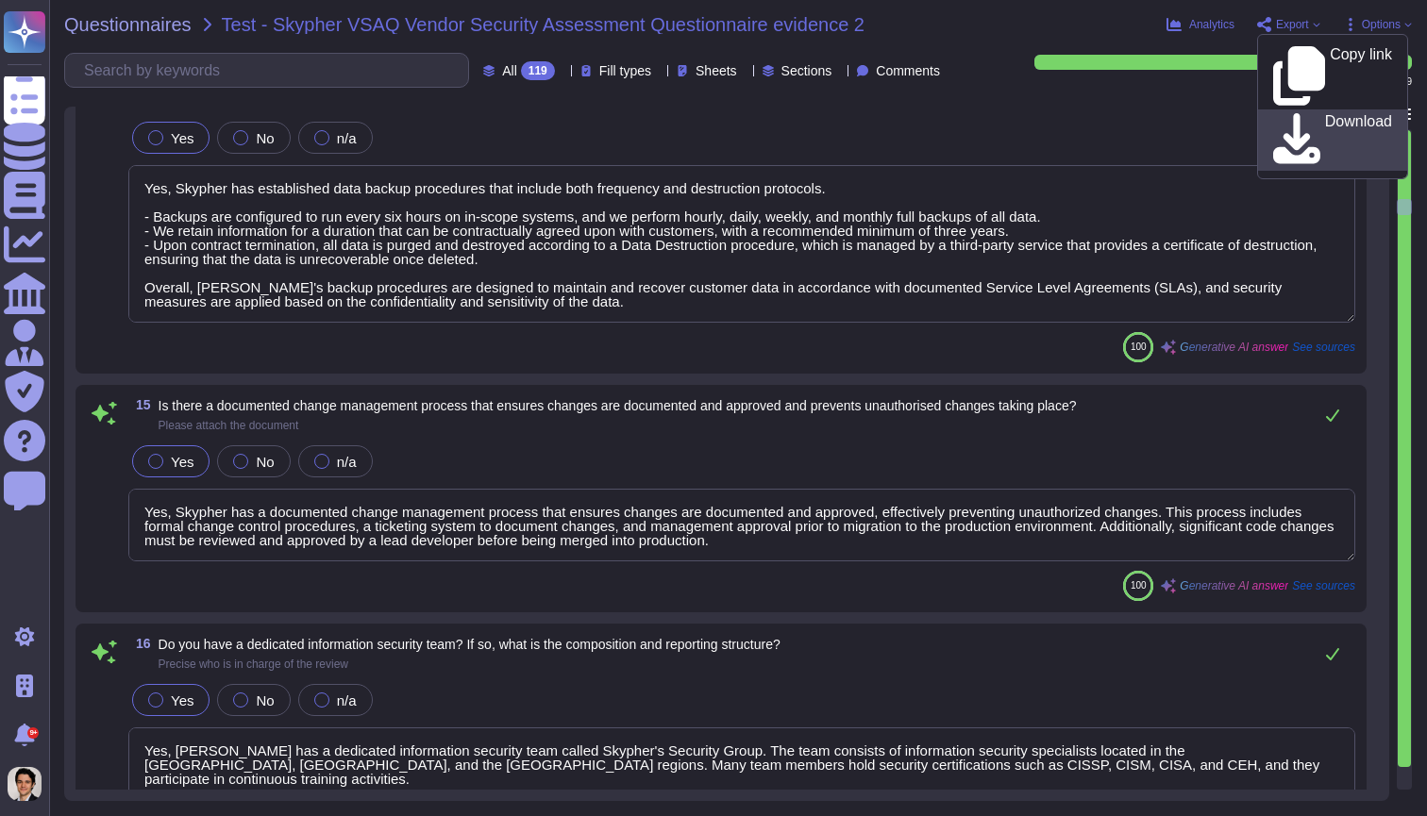
click at [1325, 114] on p "Download" at bounding box center [1358, 140] width 67 height 53
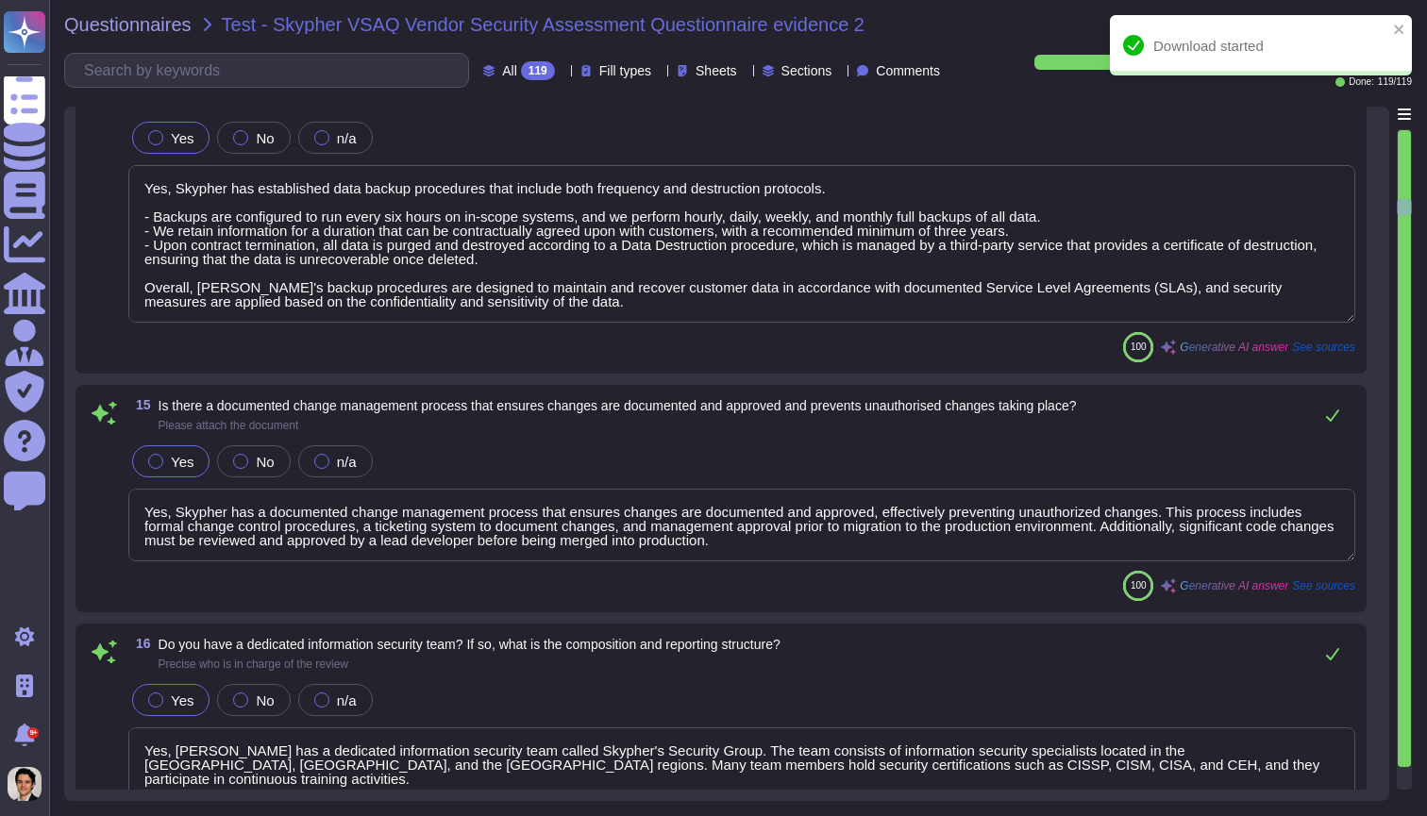
click at [703, 293] on textarea "Yes, Skypher has established data backup procedures that include both frequency…" at bounding box center [741, 244] width 1227 height 158
